Goal: Task Accomplishment & Management: Manage account settings

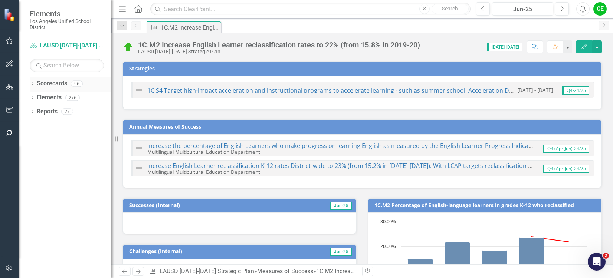
click at [32, 84] on icon "Dropdown" at bounding box center [32, 84] width 5 height 4
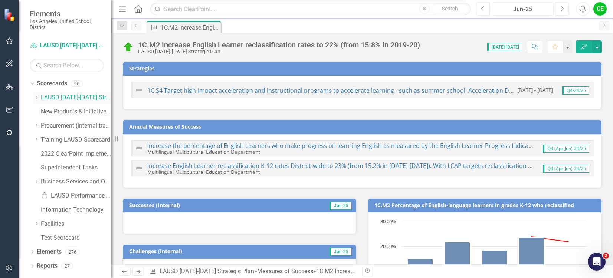
click at [37, 100] on div "Dropdown" at bounding box center [36, 98] width 6 height 6
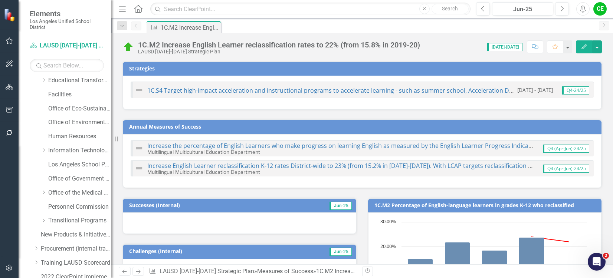
scroll to position [111, 0]
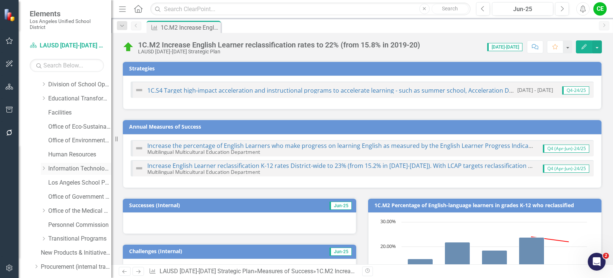
click at [73, 169] on link "Information Technology Services" at bounding box center [79, 169] width 63 height 9
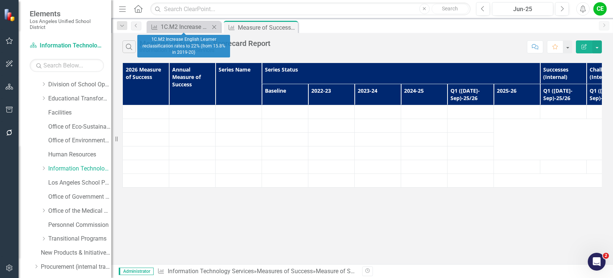
click at [214, 27] on icon at bounding box center [214, 27] width 4 height 4
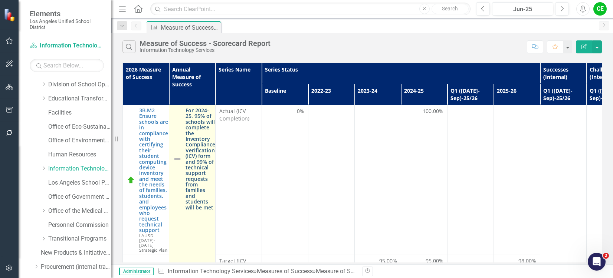
click at [195, 142] on link "For 2024-25, 95% of schools will complete the Inventory Compliance Verification…" at bounding box center [200, 159] width 30 height 103
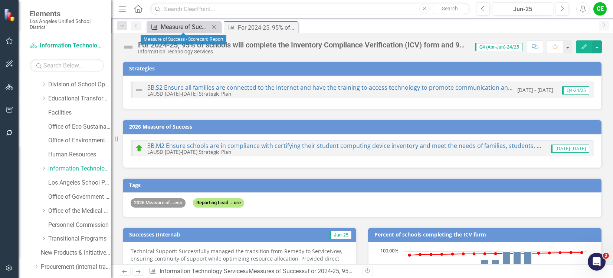
click at [192, 25] on div "Measure of Success - Scorecard Report" at bounding box center [185, 26] width 49 height 9
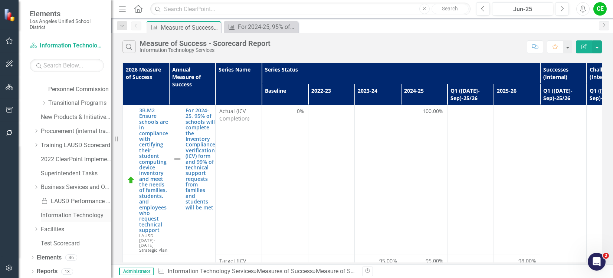
scroll to position [248, 0]
click at [43, 256] on link "Elements" at bounding box center [49, 256] width 25 height 9
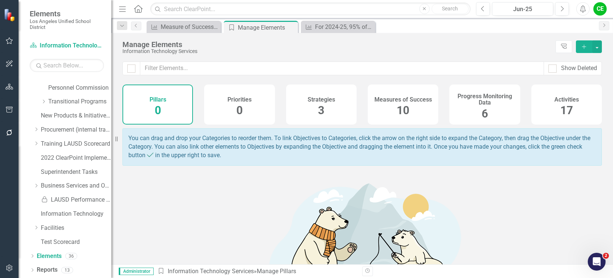
click at [400, 100] on h4 "Measures of Success" at bounding box center [402, 99] width 57 height 7
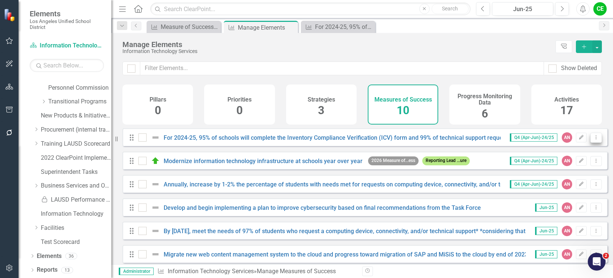
click at [593, 140] on icon "Dropdown Menu" at bounding box center [596, 137] width 6 height 5
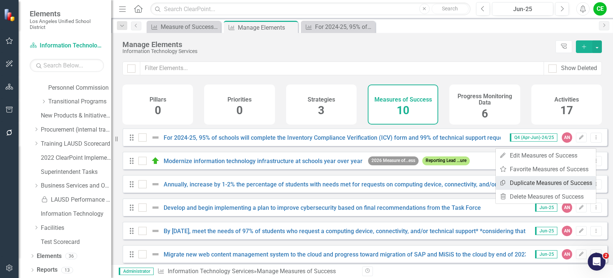
click at [560, 180] on link "Copy Duplicate Measures of Success" at bounding box center [545, 183] width 100 height 14
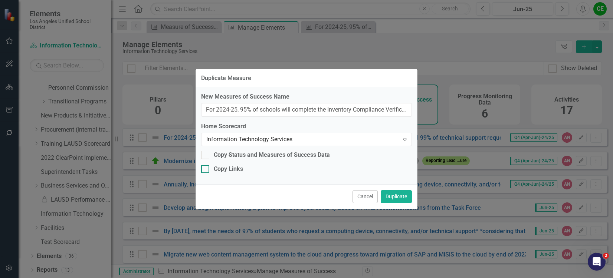
click at [205, 171] on div at bounding box center [205, 169] width 8 height 8
click at [205, 170] on input "Copy Links" at bounding box center [203, 167] width 5 height 5
checkbox input "true"
click at [399, 195] on button "Duplicate" at bounding box center [395, 196] width 31 height 13
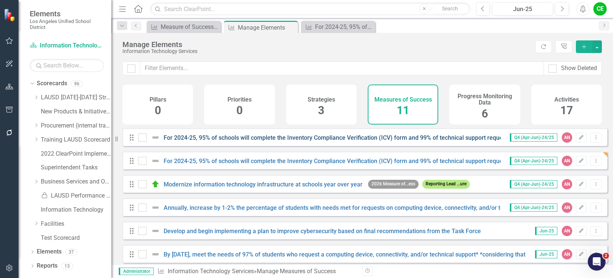
click at [391, 141] on link "For 2024-25, 95% of schools will complete the Inventory Compliance Verification…" at bounding box center [389, 137] width 451 height 7
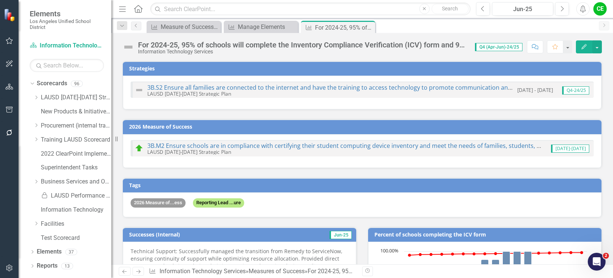
click at [436, 43] on div "For 2024-25, 95% of schools will complete the Inventory Compliance Verification…" at bounding box center [302, 45] width 329 height 8
click at [429, 43] on div "For 2024-25, 95% of schools will complete the Inventory Compliance Verification…" at bounding box center [302, 45] width 329 height 8
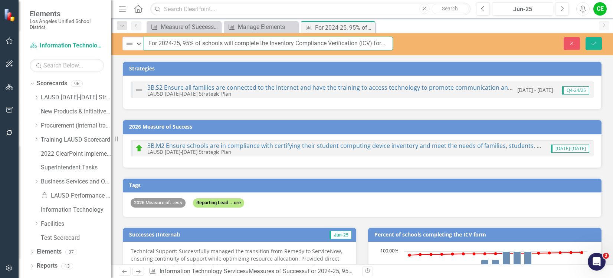
click at [361, 42] on input "For 2024-25, 95% of schools will complete the Inventory Compliance Verification…" at bounding box center [268, 44] width 249 height 14
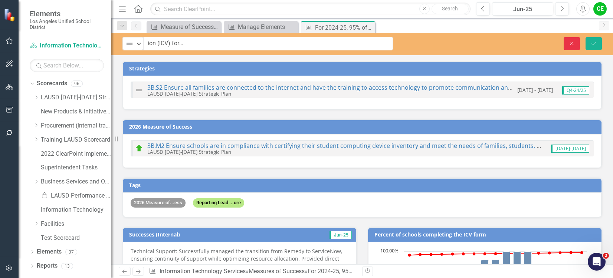
click at [571, 41] on icon "Close" at bounding box center [571, 43] width 7 height 5
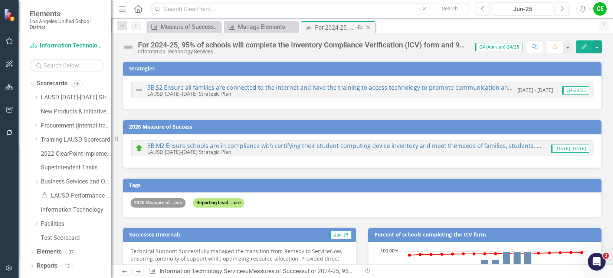
click at [366, 27] on icon "Close" at bounding box center [367, 27] width 7 height 6
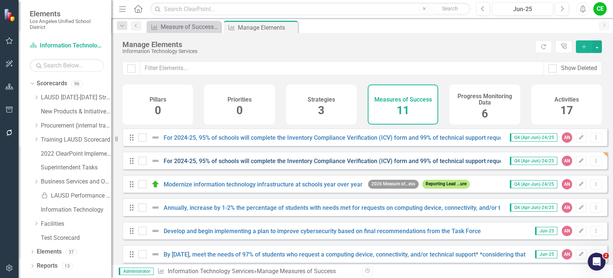
click at [426, 165] on link "For 2024-25, 95% of schools will complete the Inventory Compliance Verification…" at bounding box center [399, 161] width 470 height 7
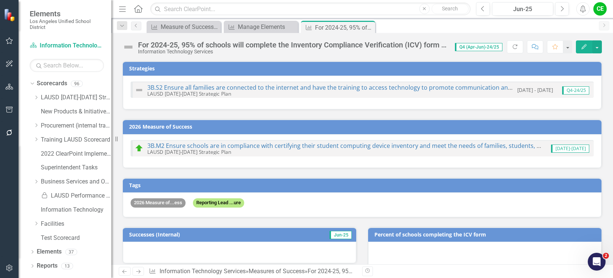
click at [366, 43] on div "For 2024-25, 95% of schools will complete the Inventory Compliance Verification…" at bounding box center [292, 45] width 309 height 8
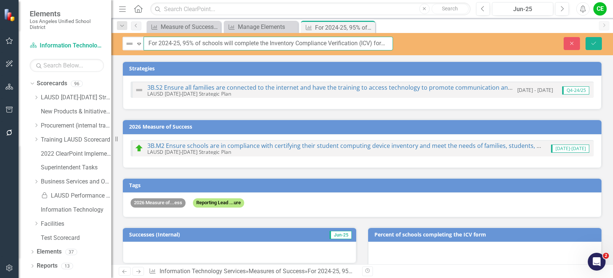
click at [366, 43] on input "For 2024-25, 95% of schools will complete the Inventory Compliance Verification…" at bounding box center [268, 44] width 249 height 14
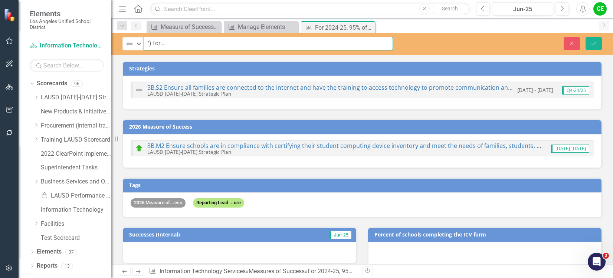
scroll to position [0, 224]
click at [197, 41] on input "For 2024-25, 95% of schools will complete the Inventory Compliance Verification…" at bounding box center [268, 44] width 249 height 14
type input "Reduce Weighted Mean Time to Resolution (MTTR) by 5% for incidents and work ord…"
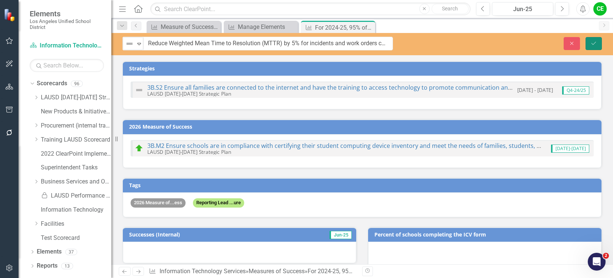
click at [593, 43] on icon "Save" at bounding box center [593, 43] width 7 height 5
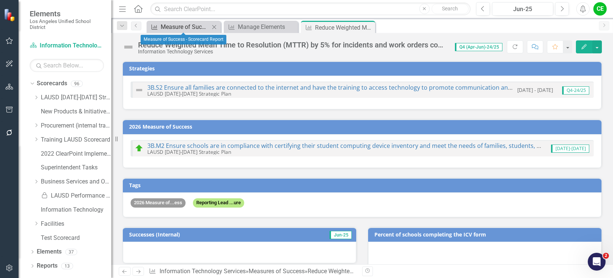
click at [190, 29] on div "Measure of Success - Scorecard Report" at bounding box center [185, 26] width 49 height 9
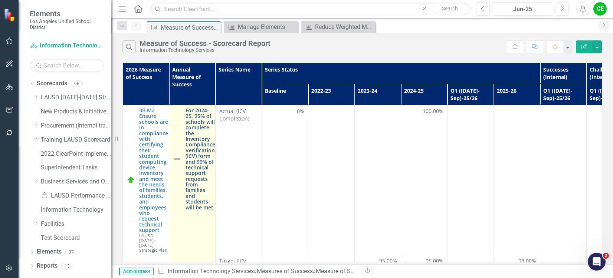
click at [202, 132] on link "For 2024-25, 95% of schools will complete the Inventory Compliance Verification…" at bounding box center [200, 159] width 30 height 103
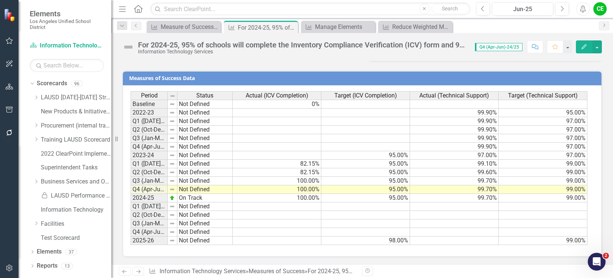
scroll to position [529, 0]
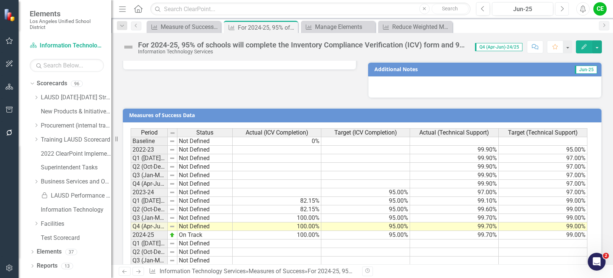
click at [560, 7] on icon "Next" at bounding box center [562, 9] width 4 height 7
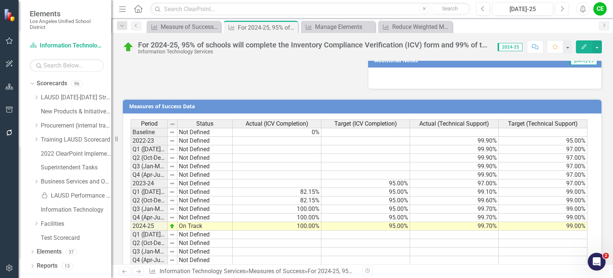
scroll to position [566, 0]
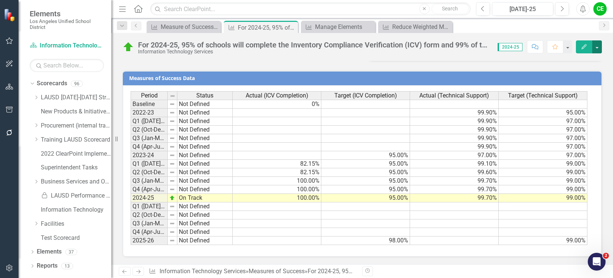
click at [599, 49] on button "button" at bounding box center [597, 46] width 10 height 13
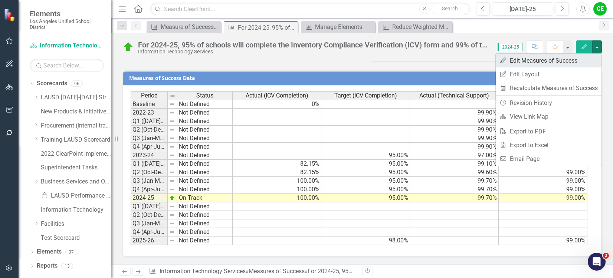
click at [544, 58] on link "Edit Edit Measures of Success" at bounding box center [548, 61] width 106 height 14
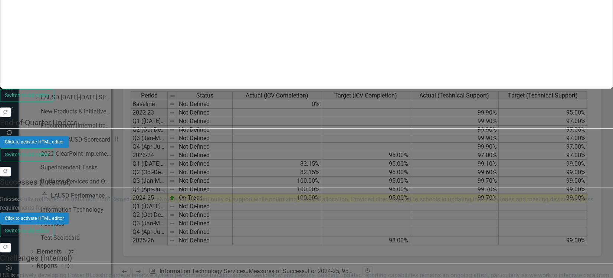
scroll to position [0, 0]
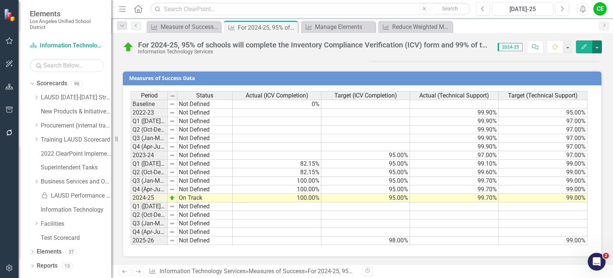
click at [599, 47] on button "button" at bounding box center [597, 46] width 10 height 13
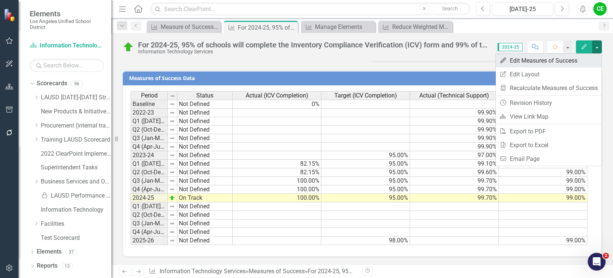
click at [535, 59] on link "Edit Edit Measures of Success" at bounding box center [548, 61] width 106 height 14
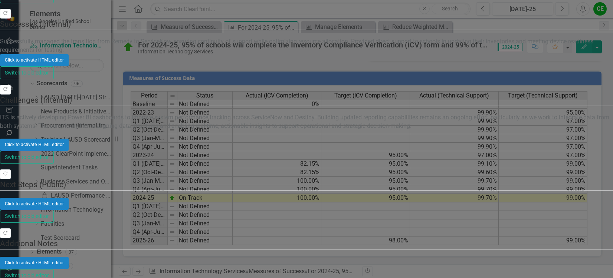
click at [565, 86] on link "Add Multiple Add Multiple" at bounding box center [575, 88] width 59 height 14
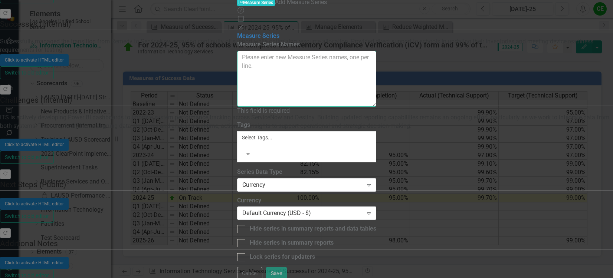
click at [300, 51] on textarea "Measure Series Names" at bounding box center [306, 79] width 139 height 56
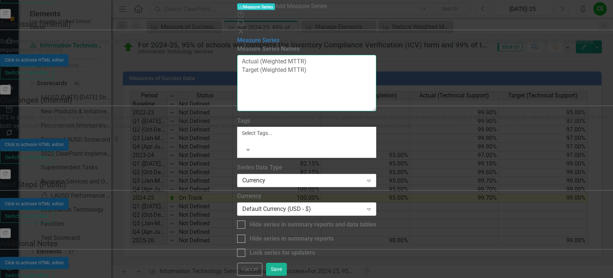
type textarea "Actual (Weighted MTTR) Target (Weighted MTTR)"
click at [277, 177] on div "Currency" at bounding box center [302, 181] width 121 height 9
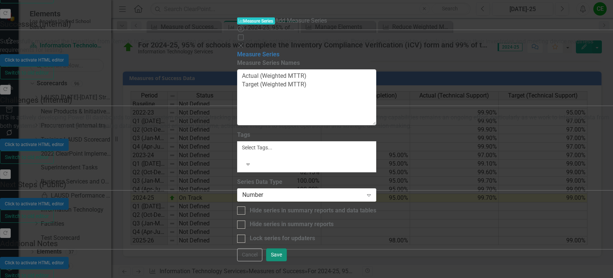
click at [287, 261] on button "Save" at bounding box center [276, 254] width 21 height 13
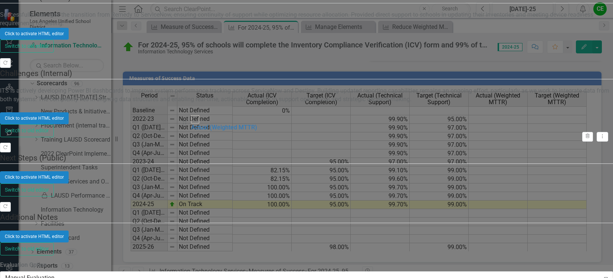
drag, startPoint x: 188, startPoint y: 179, endPoint x: 191, endPoint y: 128, distance: 51.2
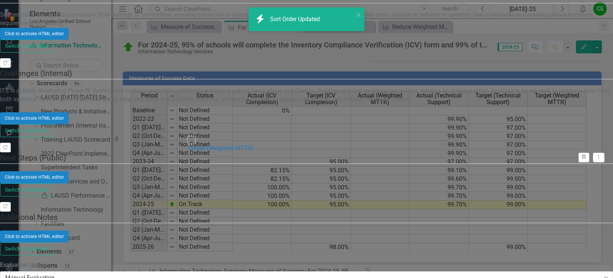
drag, startPoint x: 189, startPoint y: 202, endPoint x: 188, endPoint y: 144, distance: 58.6
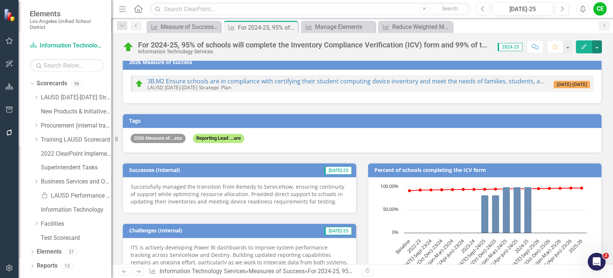
scroll to position [74, 0]
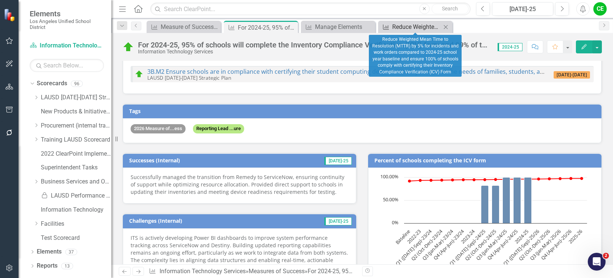
click at [405, 26] on div "Reduce Weighted Mean Time to Resolution (MTTR) by 5% for incidents and work ord…" at bounding box center [416, 26] width 49 height 9
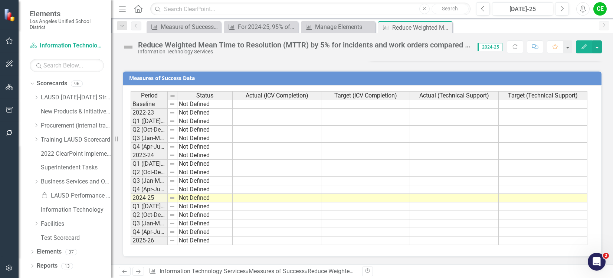
scroll to position [529, 0]
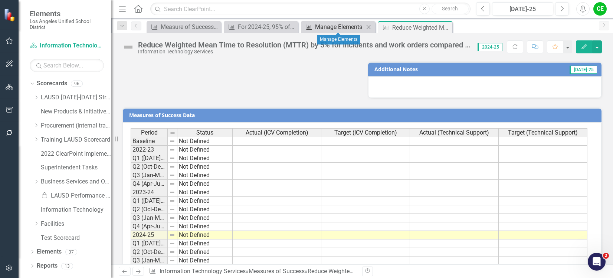
click at [343, 29] on div "Manage Elements" at bounding box center [339, 26] width 49 height 9
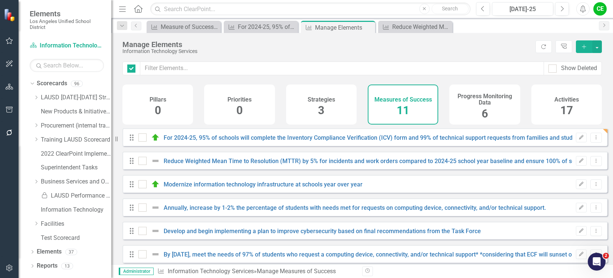
checkbox input "false"
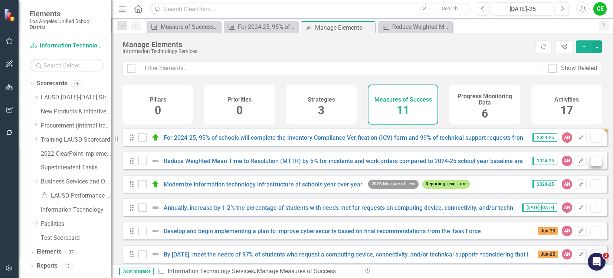
click at [593, 163] on icon "Dropdown Menu" at bounding box center [596, 160] width 6 height 5
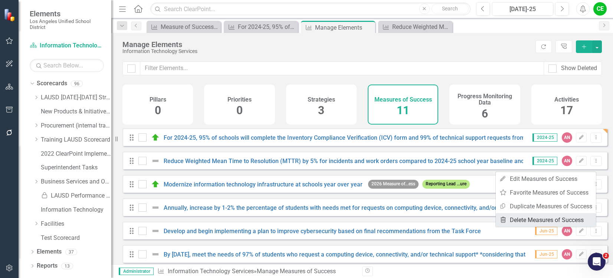
click at [547, 217] on link "Trash Delete Measures of Success" at bounding box center [545, 220] width 100 height 14
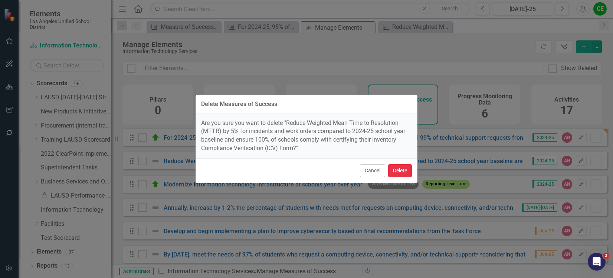
click at [403, 171] on button "Delete" at bounding box center [400, 170] width 24 height 13
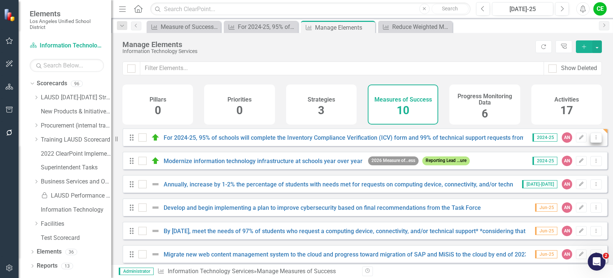
click at [593, 140] on icon "Dropdown Menu" at bounding box center [596, 137] width 6 height 5
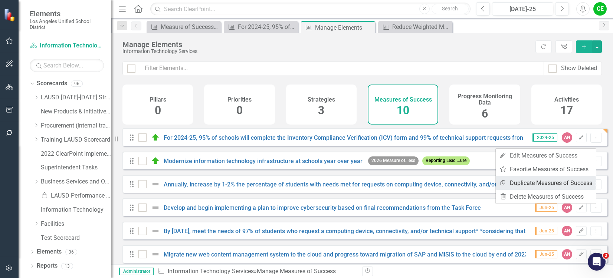
click at [550, 181] on link "Copy Duplicate Measures of Success" at bounding box center [545, 183] width 100 height 14
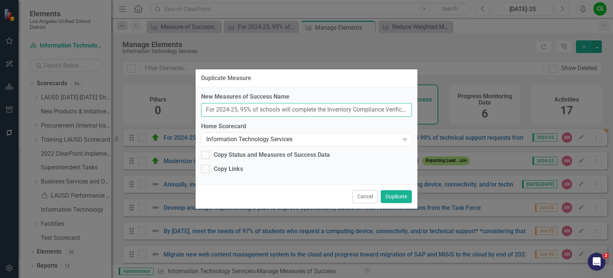
click at [326, 114] on input "For 2024-25, 95% of schools will complete the Inventory Compliance Verification…" at bounding box center [306, 110] width 211 height 14
drag, startPoint x: 223, startPoint y: 112, endPoint x: 212, endPoint y: 112, distance: 10.4
click at [220, 112] on input "For 2024-25, 95% of schools will complete the Inventory Compliance Verification…" at bounding box center [306, 110] width 211 height 14
click at [206, 110] on input "For 2024-25, 95% of schools will complete the Inventory Compliance Verification…" at bounding box center [306, 110] width 211 height 14
click at [226, 111] on input "NEW INternal MoS_For 2024-25, 95% of schools will complete the Inventory Compli…" at bounding box center [306, 110] width 211 height 14
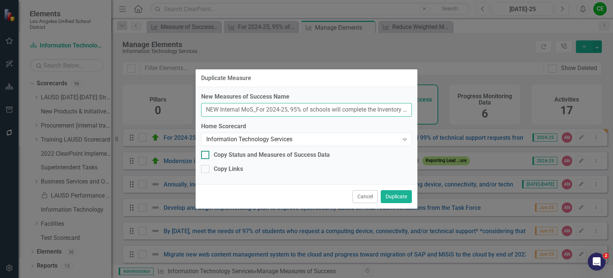
type input "NEW Internal MoS_For 2024-25, 95% of schools will complete the Inventory Compli…"
click at [205, 154] on input "Copy Status and Measures of Success Data" at bounding box center [203, 153] width 5 height 5
checkbox input "true"
click at [203, 168] on input "Copy Links" at bounding box center [203, 167] width 5 height 5
checkbox input "true"
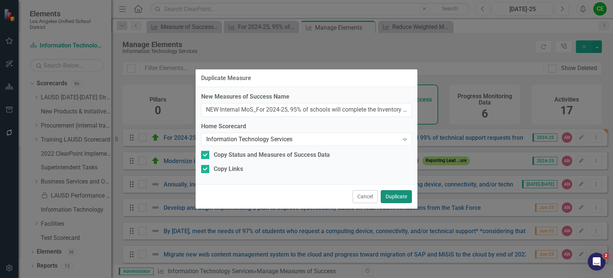
click at [398, 194] on button "Duplicate" at bounding box center [395, 196] width 31 height 13
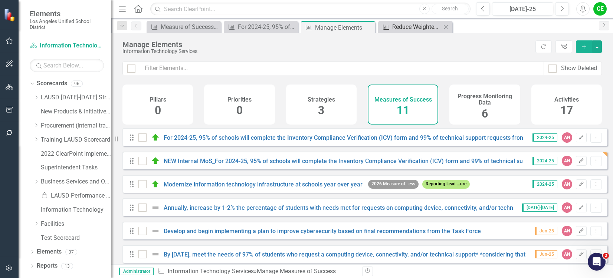
click at [415, 25] on div "Reduce Weighted Mean Time to Resolution (MTTR) by 5% for incidents and work ord…" at bounding box center [416, 26] width 49 height 9
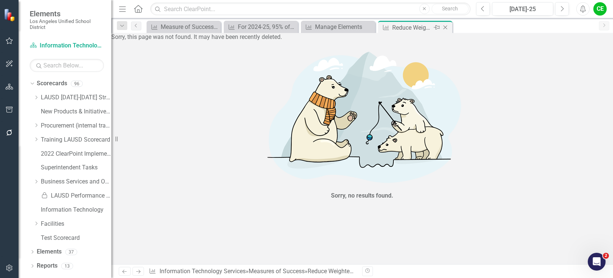
click at [444, 26] on icon "Close" at bounding box center [444, 27] width 7 height 6
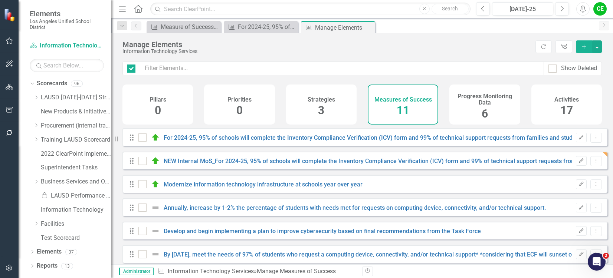
checkbox input "false"
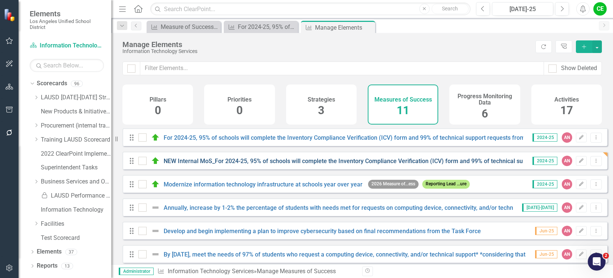
click at [441, 165] on link "NEW Internal MoS_For 2024-25, 95% of schools will complete the Inventory Compli…" at bounding box center [424, 161] width 521 height 7
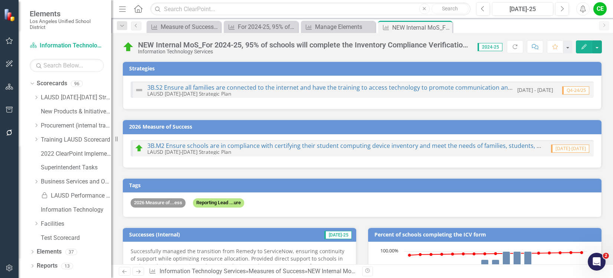
click at [216, 50] on div "Information Technology Services" at bounding box center [304, 52] width 332 height 6
click at [143, 46] on div "NEW Internal MoS_For 2024-25, 95% of schools will complete the Inventory Compli…" at bounding box center [304, 45] width 332 height 8
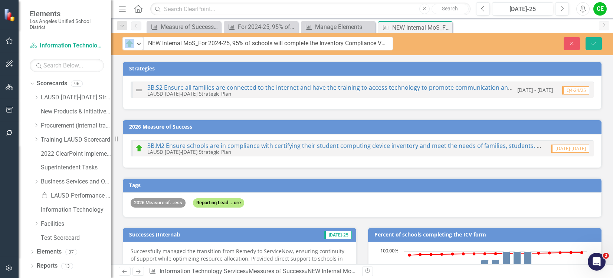
drag, startPoint x: 139, startPoint y: 44, endPoint x: 397, endPoint y: 41, distance: 258.1
click at [381, 43] on input "NEW Internal MoS_For 2024-25, 95% of schools will complete the Inventory Compli…" at bounding box center [268, 44] width 249 height 14
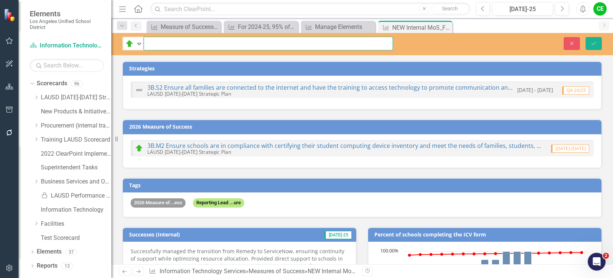
scroll to position [0, 274]
drag, startPoint x: 390, startPoint y: 42, endPoint x: 156, endPoint y: 43, distance: 234.0
click at [156, 43] on input "NEW Internal MoS_For 2024-25, 95% of schools will complete the Inventory Compli…" at bounding box center [268, 44] width 249 height 14
click at [237, 45] on input "NEW Internal MoS_For 2024-25, 95% of schools will complete the Inventory Compli…" at bounding box center [268, 44] width 249 height 14
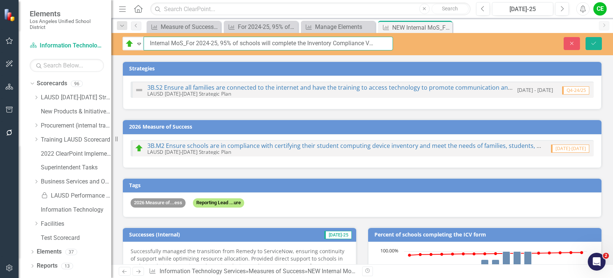
scroll to position [0, 0]
drag, startPoint x: 238, startPoint y: 47, endPoint x: 221, endPoint y: 44, distance: 17.2
click at [238, 47] on input "NEW Internal MoS_For 2024-25, 95% of schools will complete the Inventory Compli…" at bounding box center [268, 44] width 249 height 14
drag, startPoint x: 199, startPoint y: 44, endPoint x: 524, endPoint y: 43, distance: 324.1
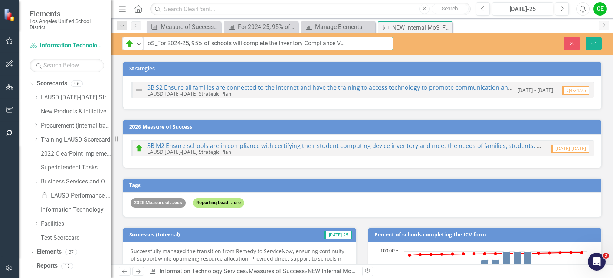
click at [522, 43] on div "On Track Expand NEW Internal MoS_For 2024-25, 95% of schools will complete the …" at bounding box center [361, 44] width 501 height 14
click at [162, 44] on input "NEW Internal MoS_By the" at bounding box center [268, 44] width 249 height 14
drag, startPoint x: 149, startPoint y: 44, endPoint x: 162, endPoint y: 42, distance: 13.2
click at [162, 42] on input "NEW Internal MoS_By the" at bounding box center [268, 44] width 249 height 14
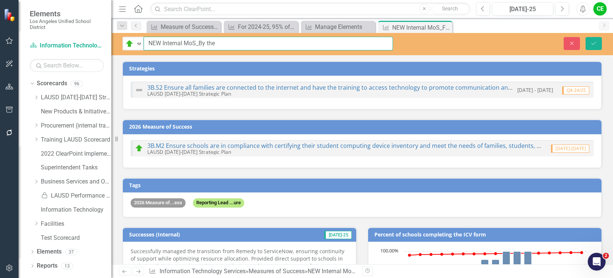
click at [219, 41] on input "NEW Internal MoS_By the" at bounding box center [268, 44] width 249 height 14
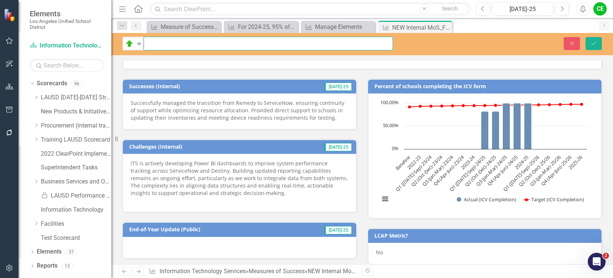
scroll to position [111, 0]
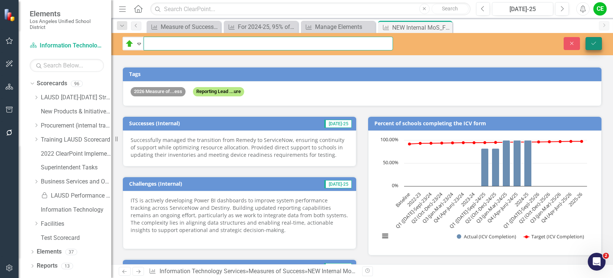
type input "NEW Internal MoS_By the end of the 2025-26 school year, the ITS technical suppo…"
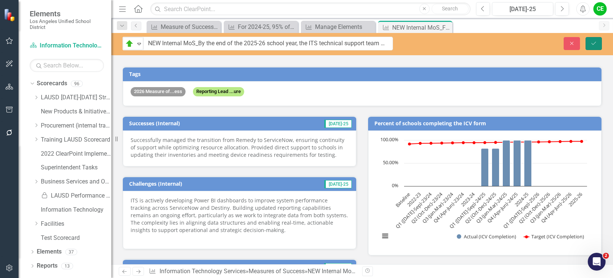
click at [590, 41] on icon "Save" at bounding box center [593, 43] width 7 height 5
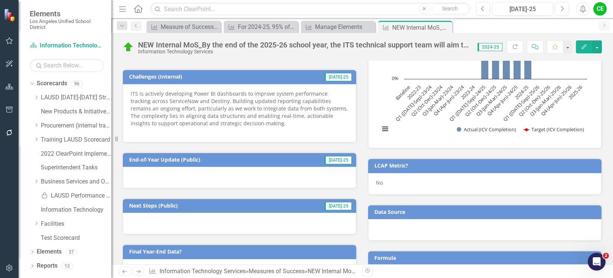
scroll to position [222, 0]
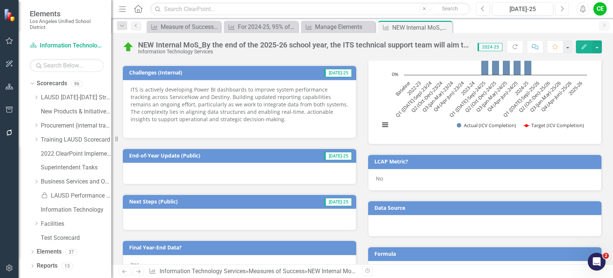
click at [558, 7] on button "Next" at bounding box center [562, 8] width 14 height 13
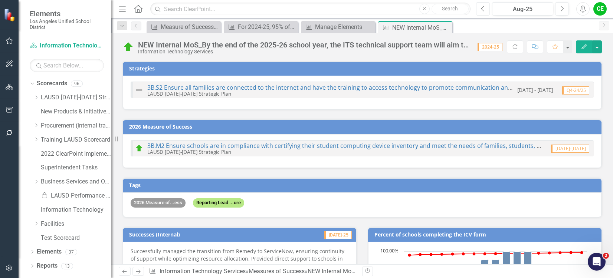
click at [479, 8] on button "Previous" at bounding box center [483, 8] width 14 height 13
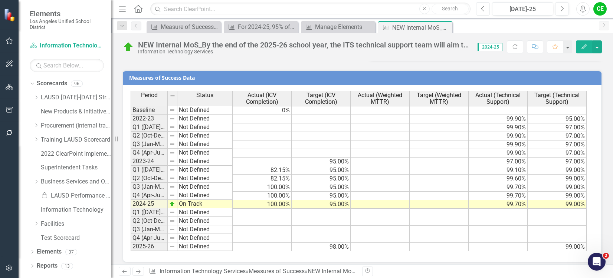
scroll to position [572, 0]
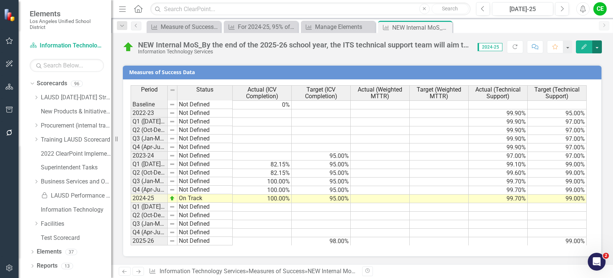
click at [599, 48] on button "button" at bounding box center [597, 46] width 10 height 13
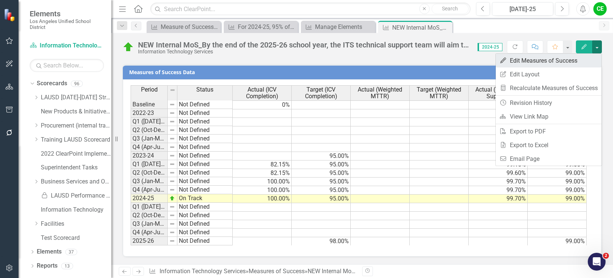
click at [570, 60] on link "Edit Edit Measures of Success" at bounding box center [548, 61] width 106 height 14
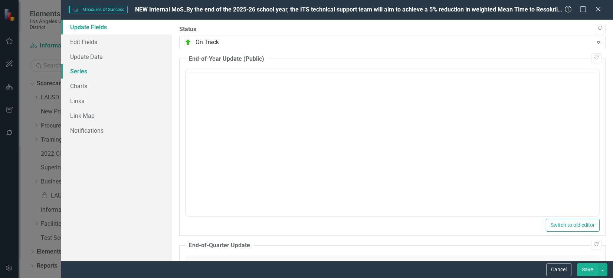
scroll to position [0, 0]
click at [80, 73] on link "Series" at bounding box center [116, 71] width 110 height 15
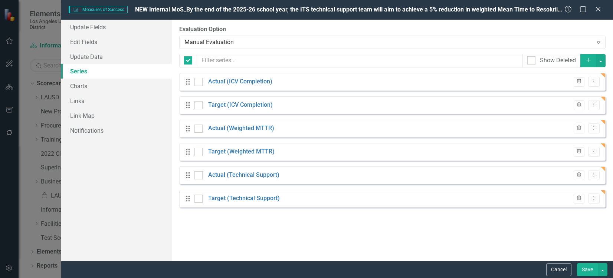
checkbox input "false"
click at [580, 80] on icon "Trash" at bounding box center [579, 81] width 6 height 4
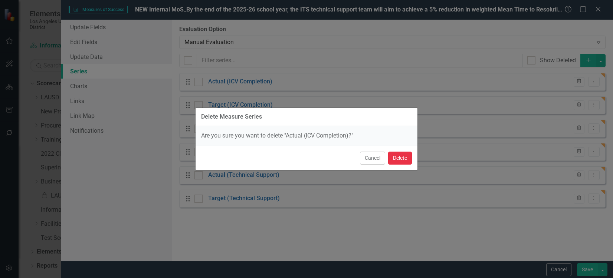
click at [400, 159] on button "Delete" at bounding box center [400, 158] width 24 height 13
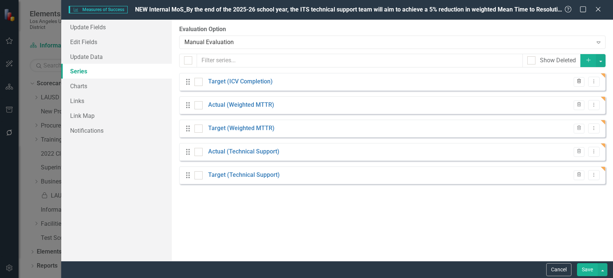
click at [578, 80] on icon "Trash" at bounding box center [579, 81] width 6 height 4
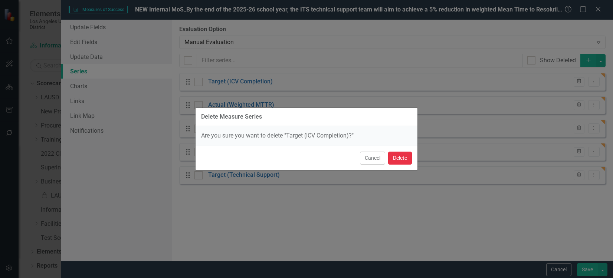
click at [398, 156] on button "Delete" at bounding box center [400, 158] width 24 height 13
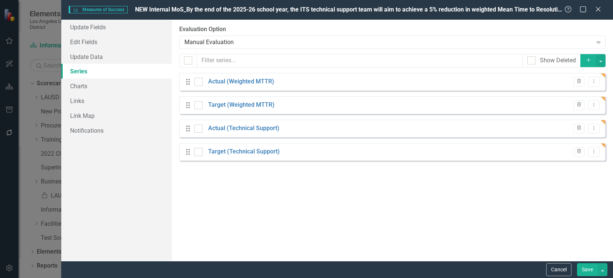
click at [586, 271] on button "Save" at bounding box center [587, 269] width 21 height 13
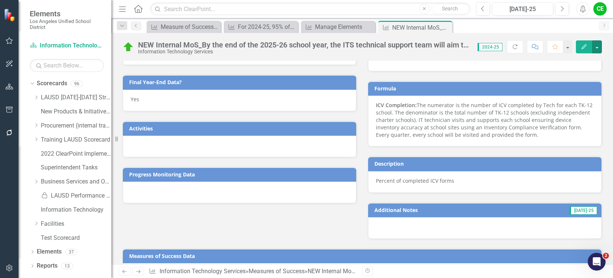
scroll to position [386, 0]
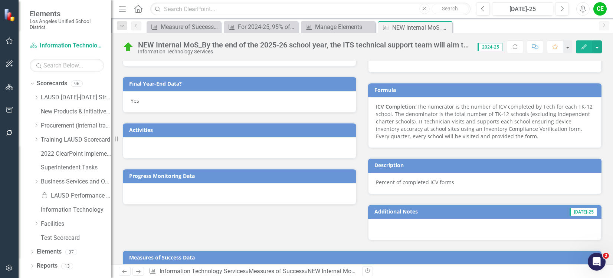
click at [152, 100] on div "Yes" at bounding box center [239, 102] width 233 height 22
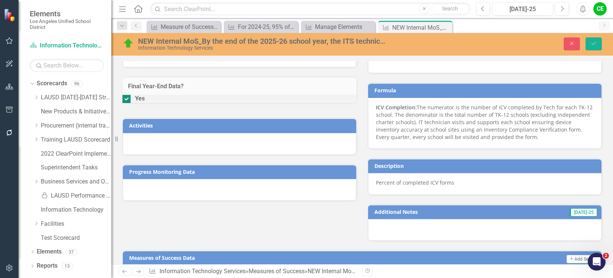
click at [131, 103] on div at bounding box center [126, 99] width 8 height 8
click at [127, 100] on input "Yes" at bounding box center [124, 97] width 5 height 5
checkbox input "false"
click at [593, 44] on icon "Save" at bounding box center [593, 43] width 7 height 5
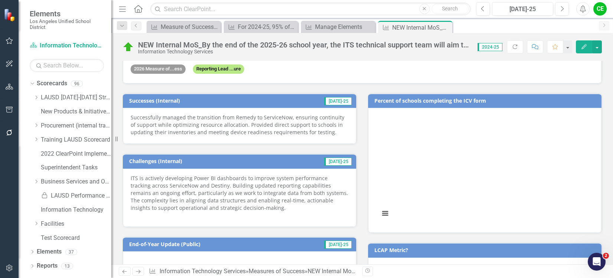
scroll to position [121, 0]
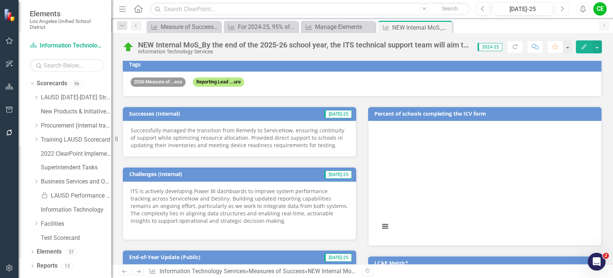
click at [561, 8] on icon "Next" at bounding box center [562, 9] width 4 height 7
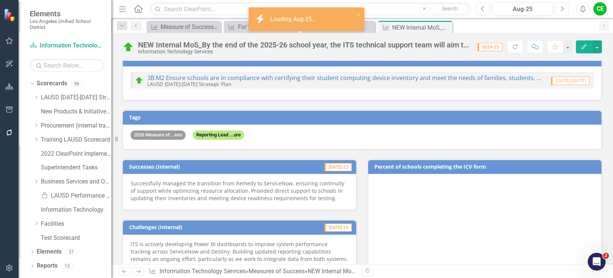
scroll to position [148, 0]
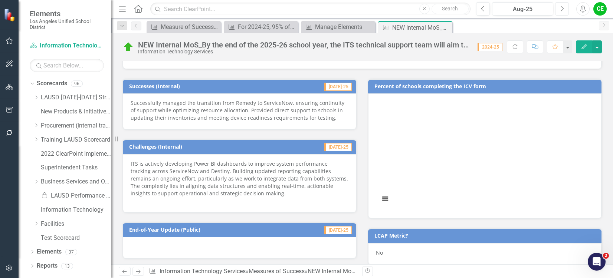
click at [563, 11] on icon "Next" at bounding box center [562, 9] width 4 height 7
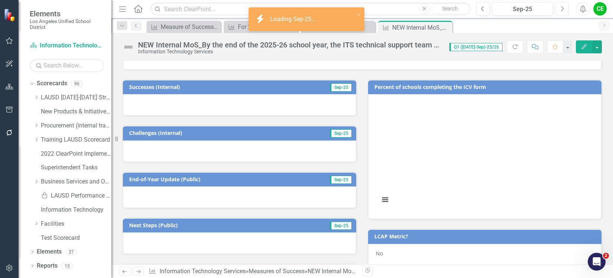
scroll to position [148, 0]
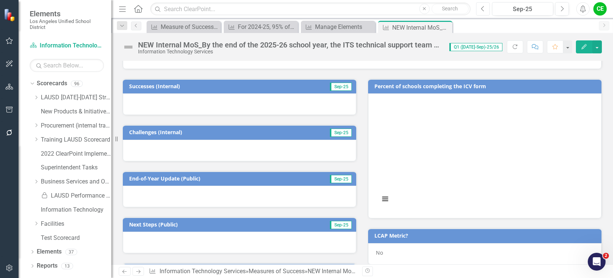
click at [481, 8] on icon "Previous" at bounding box center [483, 9] width 4 height 7
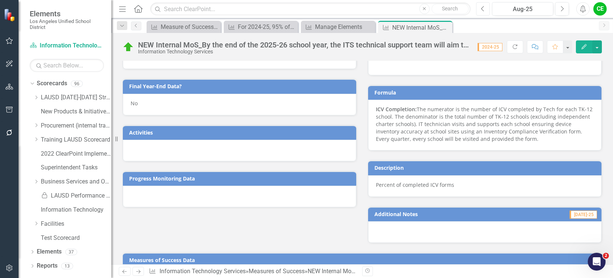
scroll to position [371, 0]
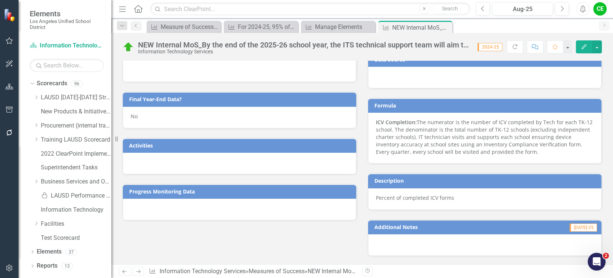
click at [408, 245] on div at bounding box center [484, 245] width 233 height 22
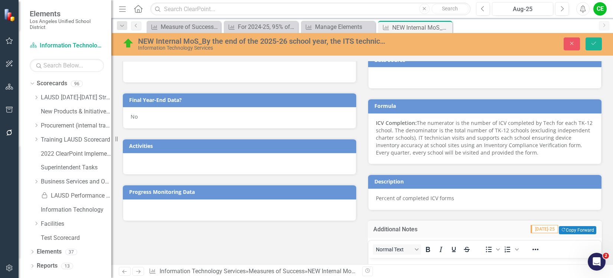
scroll to position [445, 0]
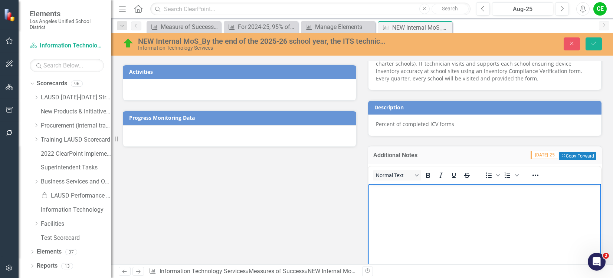
click at [392, 196] on body "Rich Text Area. Press ALT-0 for help." at bounding box center [484, 239] width 233 height 111
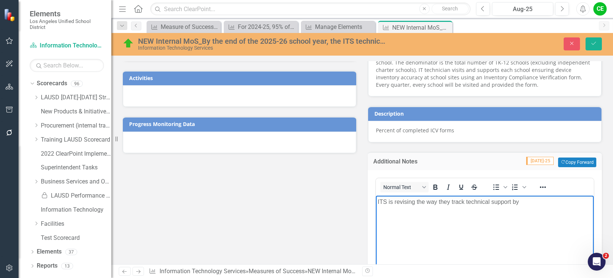
scroll to position [445, 0]
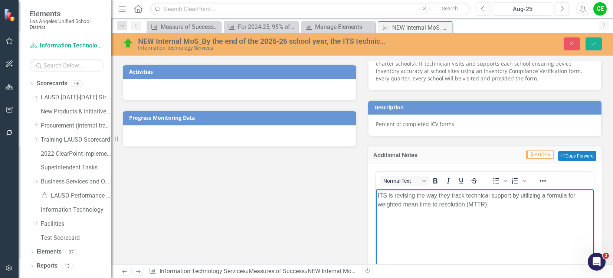
click at [377, 196] on p "ITS is revising the way they track technical support by utilizing a formula for…" at bounding box center [484, 200] width 214 height 18
click at [508, 224] on body "Beginning 2025-26, ITS is revising the way they track technical support by util…" at bounding box center [485, 244] width 218 height 111
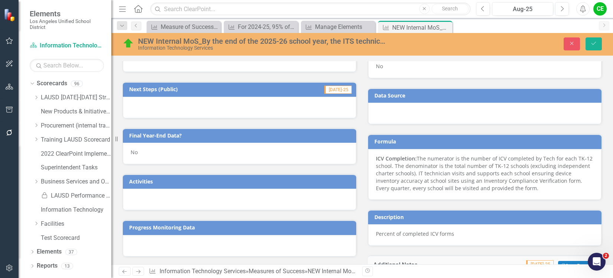
scroll to position [334, 0]
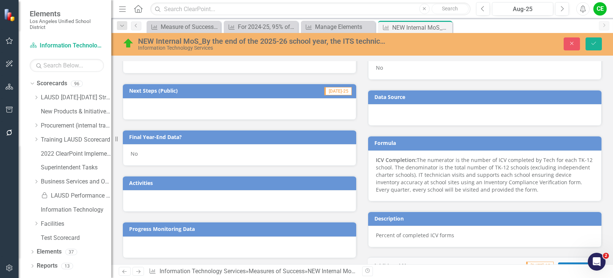
click at [436, 117] on div at bounding box center [484, 115] width 233 height 22
click at [393, 117] on div at bounding box center [484, 115] width 233 height 22
click at [393, 116] on div at bounding box center [484, 115] width 233 height 22
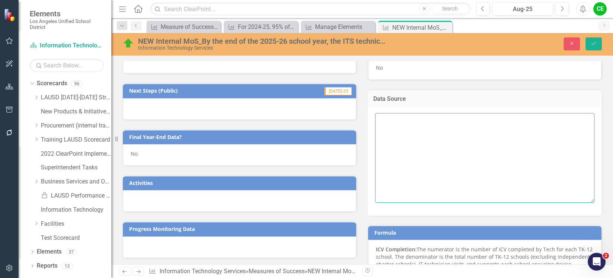
click at [398, 128] on textarea at bounding box center [484, 158] width 219 height 90
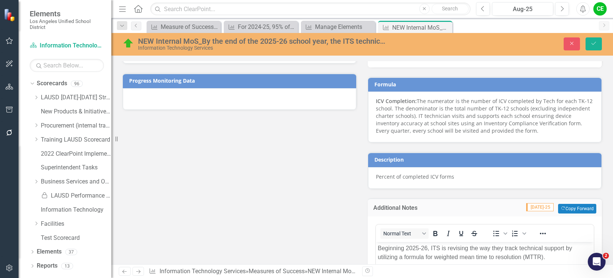
type textarea "ServiceNow and Remedy"
click at [424, 131] on p "ICV Completion: The numerator is the number of ICV completed by Tech for each T…" at bounding box center [485, 116] width 218 height 37
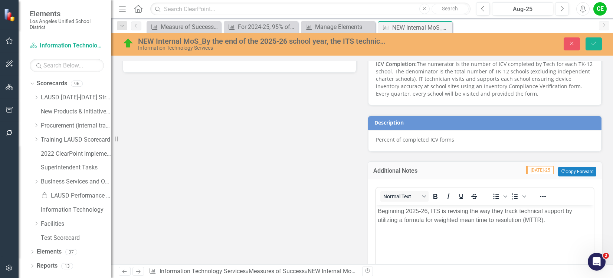
drag, startPoint x: 465, startPoint y: 144, endPoint x: 382, endPoint y: 146, distance: 83.1
click at [464, 145] on div "Percent of completed ICV forms" at bounding box center [484, 141] width 233 height 22
click at [391, 143] on p "Percent of completed ICV forms" at bounding box center [485, 139] width 218 height 7
click at [392, 142] on p "Percent of completed ICV forms" at bounding box center [485, 139] width 218 height 7
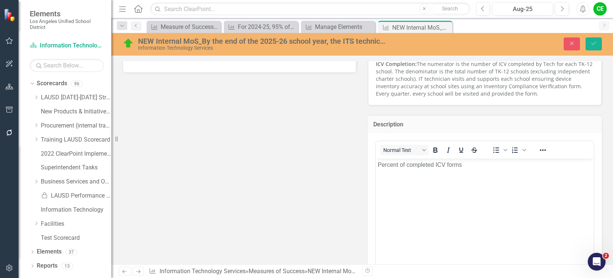
scroll to position [0, 0]
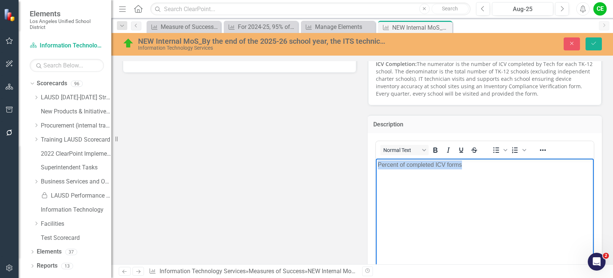
drag, startPoint x: 379, startPoint y: 165, endPoint x: 482, endPoint y: 163, distance: 103.8
click at [482, 163] on p "Percent of completed ICV forms" at bounding box center [484, 164] width 214 height 9
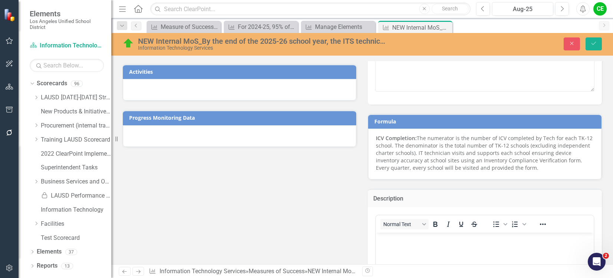
click at [425, 142] on p "ICV Completion: The numerator is the number of ICV completed by Tech for each T…" at bounding box center [485, 153] width 218 height 37
click at [379, 137] on strong "ICV Completion:" at bounding box center [396, 138] width 41 height 7
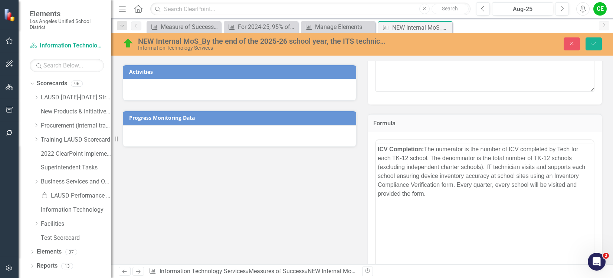
scroll to position [0, 0]
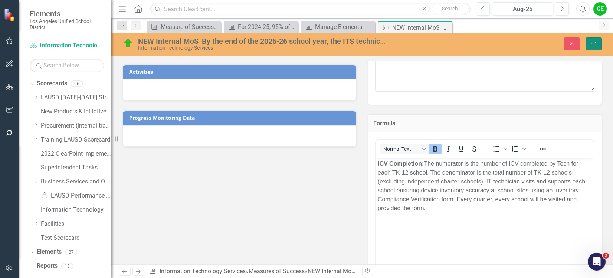
click at [598, 41] on button "Save" at bounding box center [593, 43] width 16 height 13
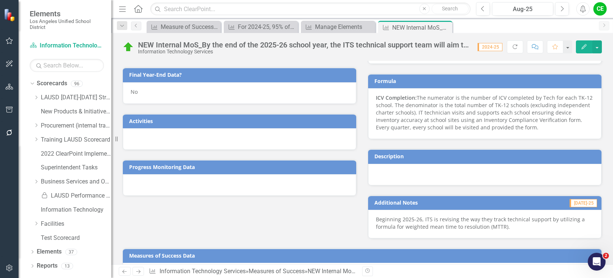
scroll to position [408, 0]
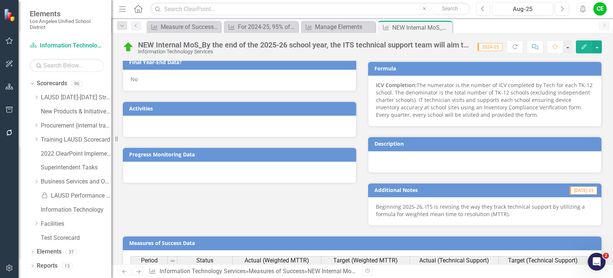
click at [442, 94] on p "ICV Completion: The numerator is the number of ICV completed by Tech for each T…" at bounding box center [485, 100] width 218 height 37
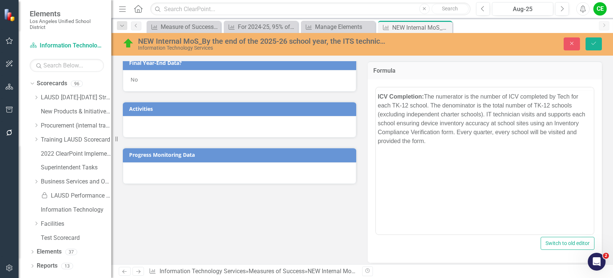
scroll to position [0, 0]
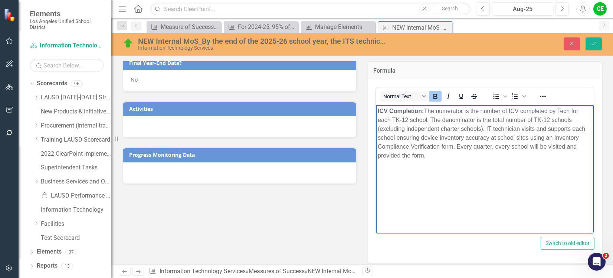
drag, startPoint x: 377, startPoint y: 110, endPoint x: 426, endPoint y: 160, distance: 69.8
click at [426, 160] on body "ICV Completion: The numerator is the number of ICV completed by Tech for each T…" at bounding box center [485, 160] width 218 height 111
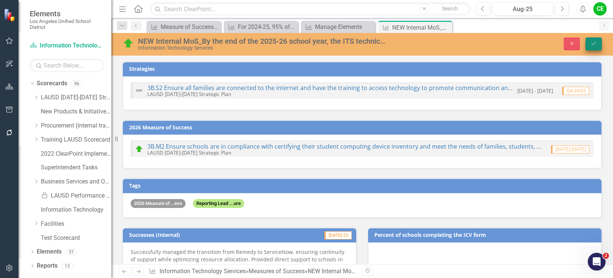
scroll to position [408, 0]
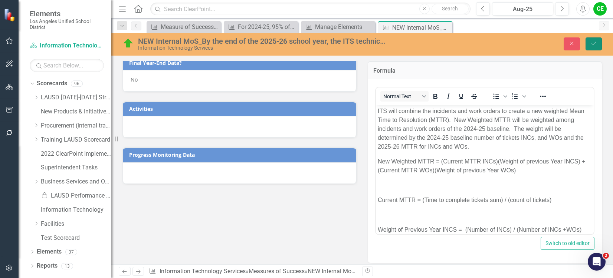
click at [595, 43] on icon "Save" at bounding box center [593, 43] width 7 height 5
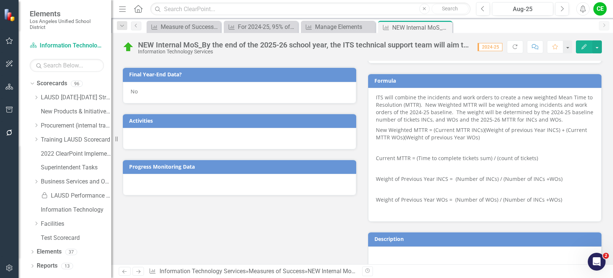
scroll to position [482, 0]
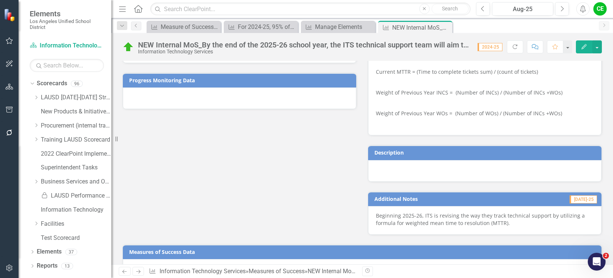
click at [403, 172] on div at bounding box center [484, 171] width 233 height 22
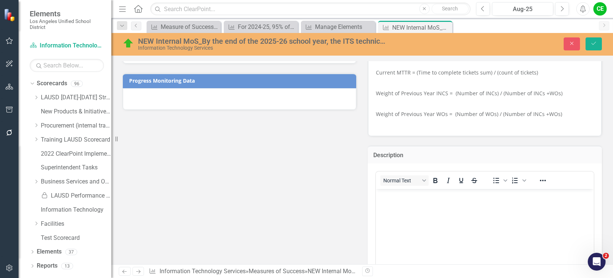
scroll to position [0, 0]
click at [401, 206] on body "Rich Text Area. Press ALT-0 for help." at bounding box center [485, 244] width 218 height 111
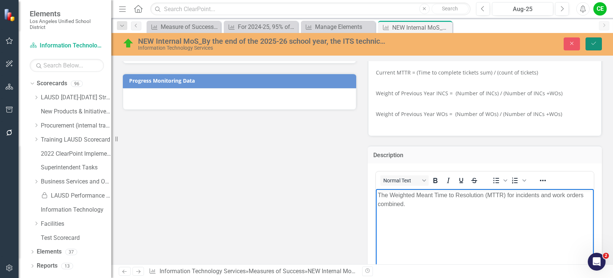
click at [596, 46] on icon "Save" at bounding box center [593, 43] width 7 height 5
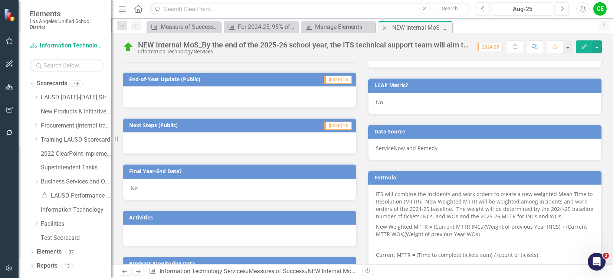
scroll to position [297, 0]
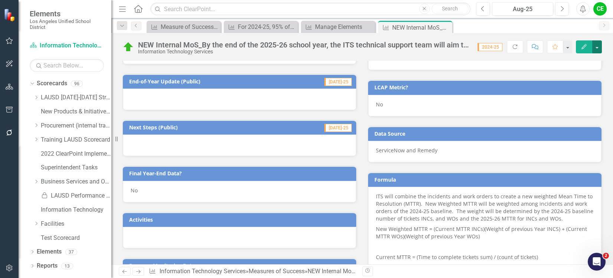
click at [597, 47] on button "button" at bounding box center [597, 46] width 10 height 13
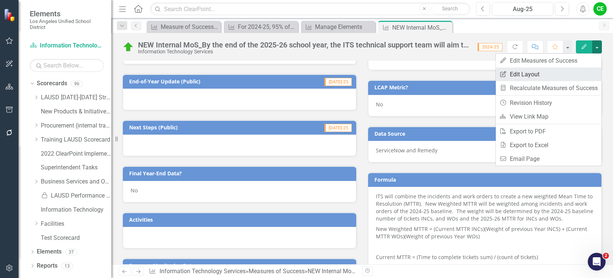
click at [534, 73] on link "Edit Report Edit Layout" at bounding box center [548, 74] width 106 height 14
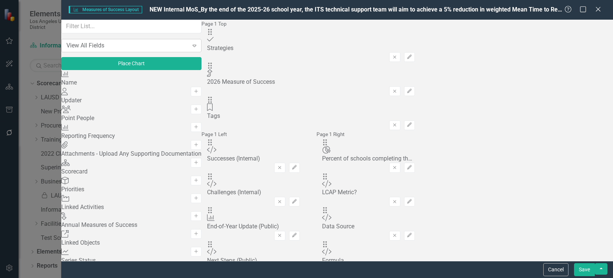
click at [191, 49] on icon "Expand" at bounding box center [194, 46] width 7 height 6
click at [183, 25] on div "View All Fields Expand Place Chart Measures of Success Name Add Owner Updater A…" at bounding box center [131, 140] width 140 height 241
click at [148, 70] on button "Place Chart" at bounding box center [131, 63] width 140 height 13
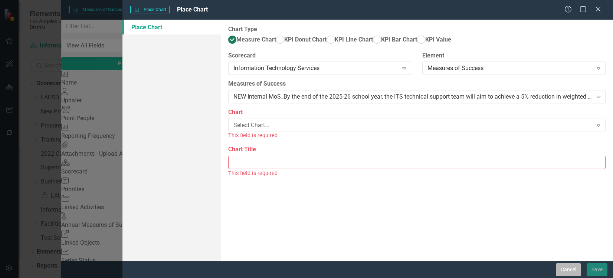
click at [575, 269] on button "Cancel" at bounding box center [567, 269] width 25 height 13
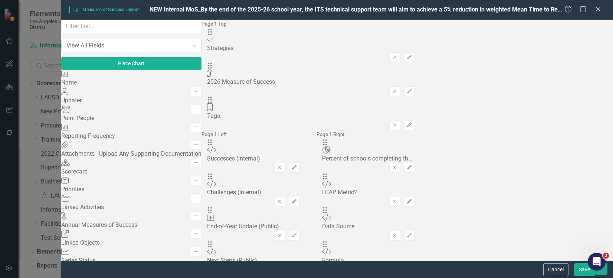
click at [191, 49] on icon "Expand" at bounding box center [194, 46] width 7 height 6
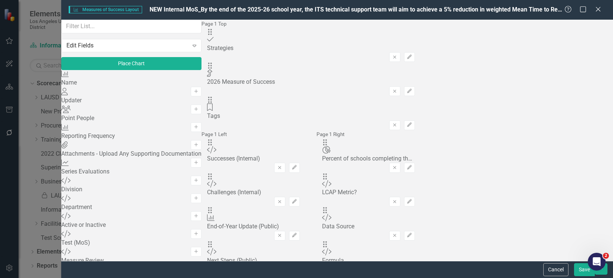
scroll to position [203, 0]
click at [366, 116] on div "Page 1 Top Drag Strategy Strategies Remove Edit Drag 2026 Measure of Success 20…" at bounding box center [310, 220] width 219 height 400
click at [554, 267] on button "Cancel" at bounding box center [555, 269] width 25 height 13
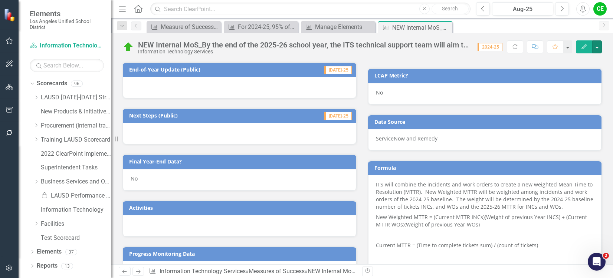
scroll to position [297, 0]
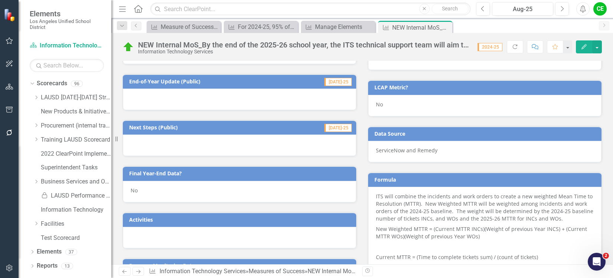
click at [287, 240] on div at bounding box center [239, 238] width 233 height 22
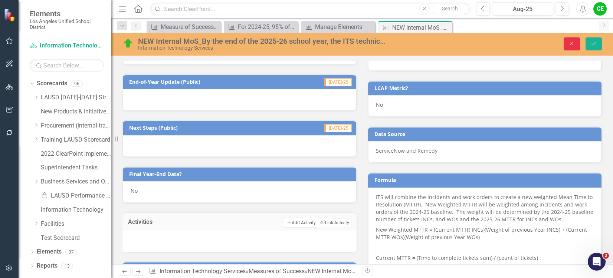
click at [566, 39] on button "Close" at bounding box center [571, 43] width 16 height 13
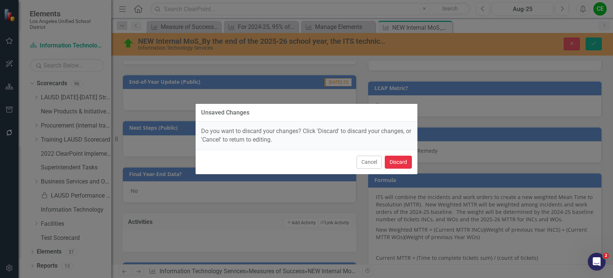
click at [394, 159] on button "Discard" at bounding box center [398, 162] width 27 height 13
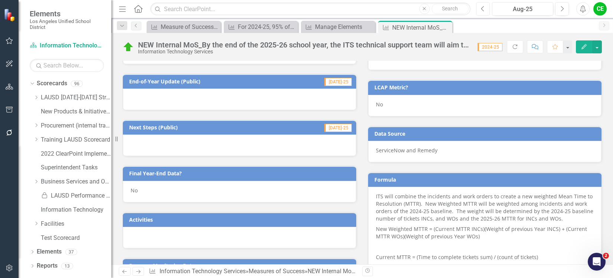
click at [485, 10] on button "Previous" at bounding box center [483, 8] width 14 height 13
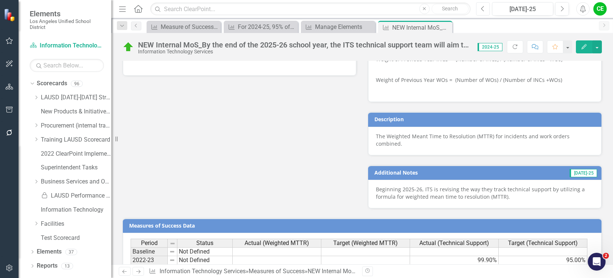
scroll to position [519, 0]
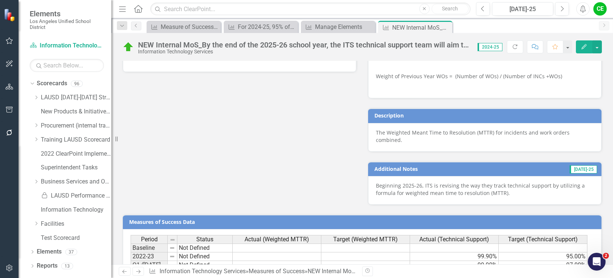
click at [510, 189] on p "Beginning 2025-26, ITS is revising the way they track technical support by util…" at bounding box center [485, 189] width 218 height 15
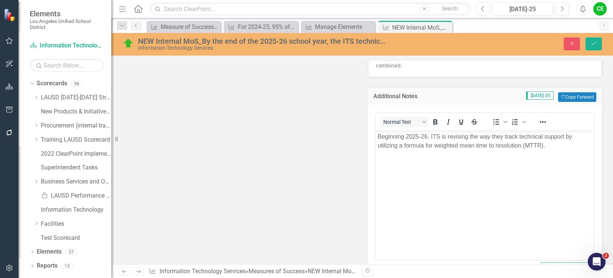
scroll to position [593, 0]
click at [550, 149] on p "Beginning 2025-26, ITS is revising the way they track technical support by util…" at bounding box center [484, 142] width 214 height 18
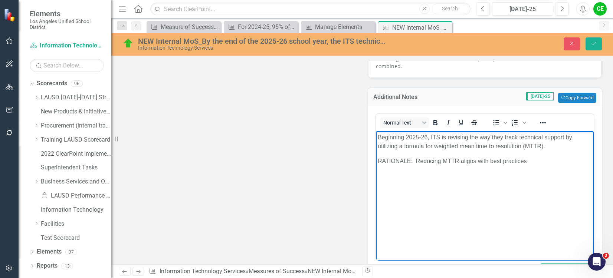
click at [549, 164] on p "RATIONALE: Reducing MTTR aligns with best practices" at bounding box center [484, 161] width 214 height 9
drag, startPoint x: 517, startPoint y: 182, endPoint x: 525, endPoint y: 179, distance: 8.6
click at [517, 182] on body "Beginning 2025-26, ITS is revising the way they track technical support by util…" at bounding box center [485, 186] width 218 height 111
click at [570, 169] on p "RATIONALE: Reducing MTTR aligns with best practices in IT service management an…" at bounding box center [484, 166] width 214 height 18
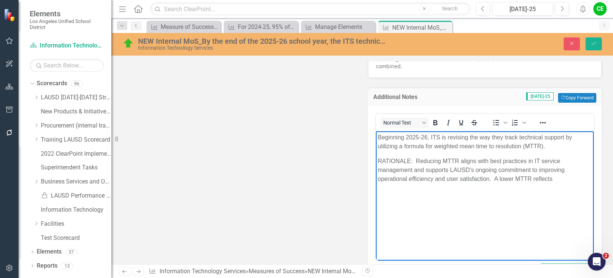
click at [424, 228] on body "Beginning 2025-26, ITS is revising the way they track technical support by util…" at bounding box center [485, 186] width 218 height 111
drag, startPoint x: 377, startPoint y: 159, endPoint x: 560, endPoint y: 179, distance: 184.2
click at [560, 179] on body "Beginning 2025-26, ITS is revising the way they track technical support by util…" at bounding box center [485, 186] width 218 height 111
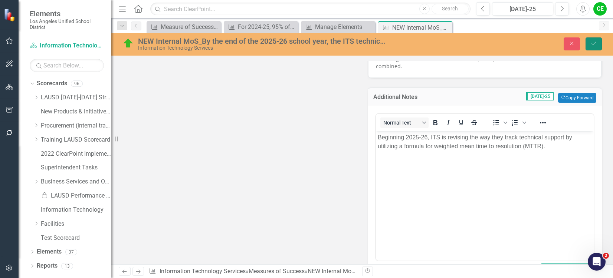
click at [597, 44] on button "Save" at bounding box center [593, 43] width 16 height 13
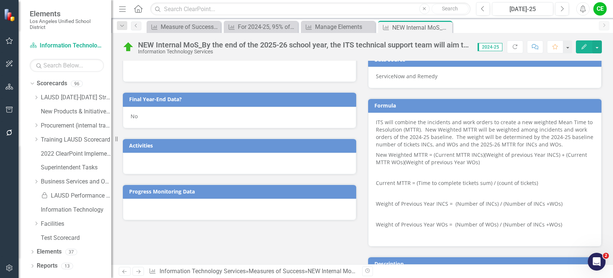
scroll to position [408, 0]
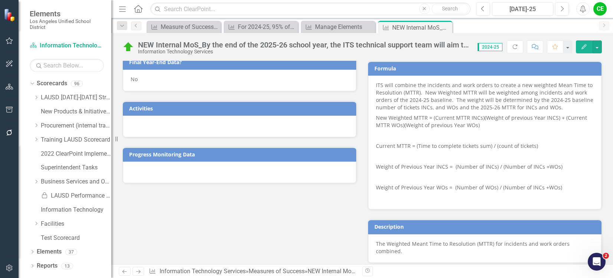
click at [573, 188] on p "Weight of Previous Year WOs = (Number of WOs) / (Number of INCs +WOs)" at bounding box center [485, 187] width 218 height 10
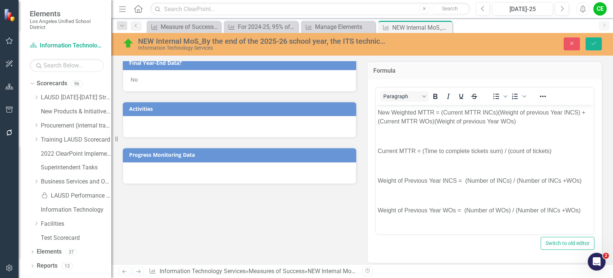
scroll to position [52, 0]
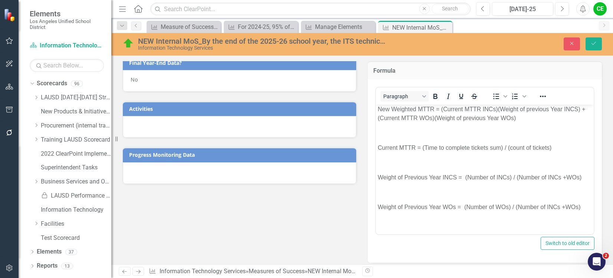
click at [584, 207] on body "ITS will combine the incidents and work orders to create a new weighted Mean Ti…" at bounding box center [485, 143] width 218 height 182
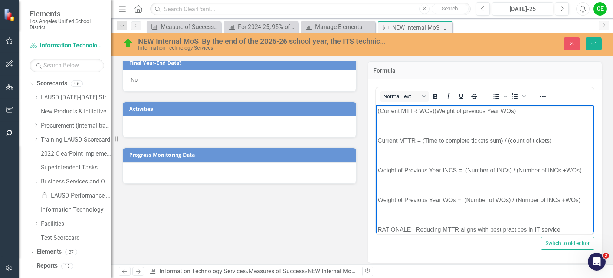
scroll to position [76, 0]
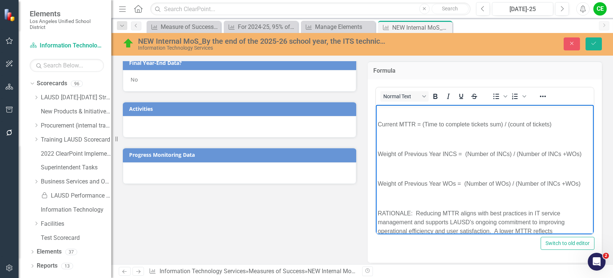
click at [388, 194] on p "Rich Text Area. Press ALT-0 for help." at bounding box center [484, 198] width 214 height 9
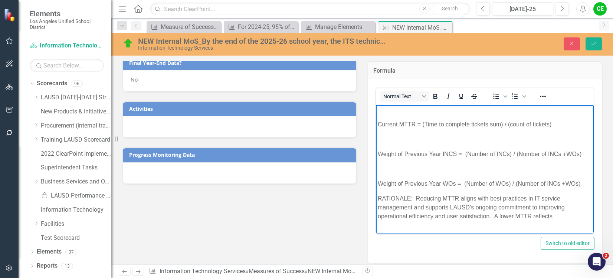
click at [560, 214] on p "RATIONALE: Reducing MTTR aligns with best practices in IT service management an…" at bounding box center [484, 207] width 214 height 27
click at [561, 217] on p "RATIONALE: Reducing MTTR aligns with best practices in IT service management an…" at bounding box center [484, 207] width 214 height 27
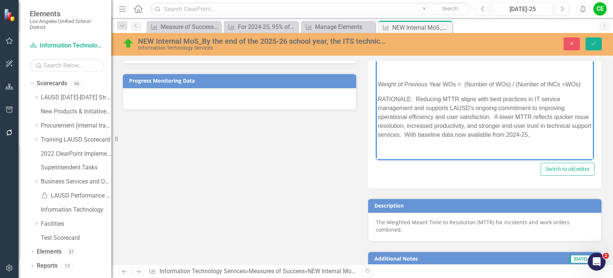
scroll to position [103, 0]
click at [577, 143] on p "RATIONALE: Reducing MTTR aligns with best practices in IT service management an…" at bounding box center [484, 119] width 214 height 53
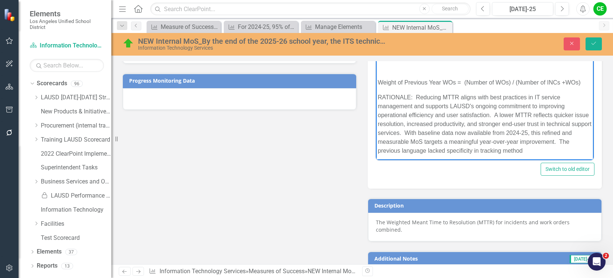
click at [583, 151] on p "RATIONALE: Reducing MTTR aligns with best practices in IT service management an…" at bounding box center [484, 124] width 214 height 62
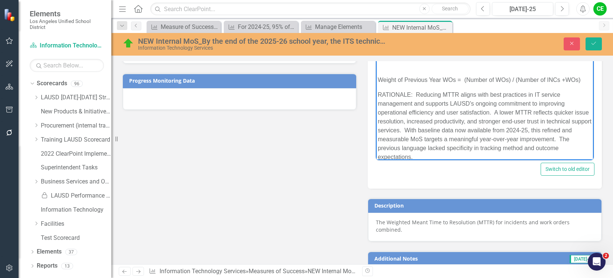
click at [458, 156] on p "RATIONALE: Reducing MTTR aligns with best practices in IT service management an…" at bounding box center [484, 125] width 214 height 71
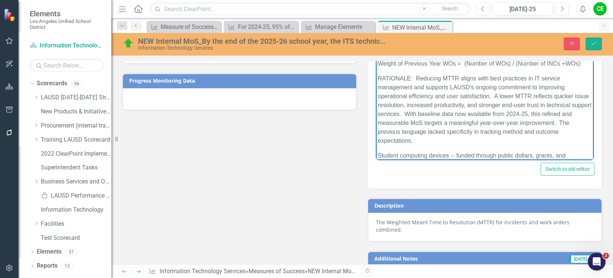
click at [571, 152] on p "Student computing devices -- funded through public dollars, grants, and" at bounding box center [484, 155] width 214 height 9
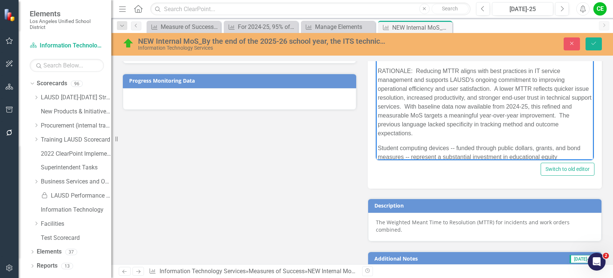
click at [568, 158] on p "Student computing devices -- funded through public dollars, grants, and bond me…" at bounding box center [484, 153] width 214 height 18
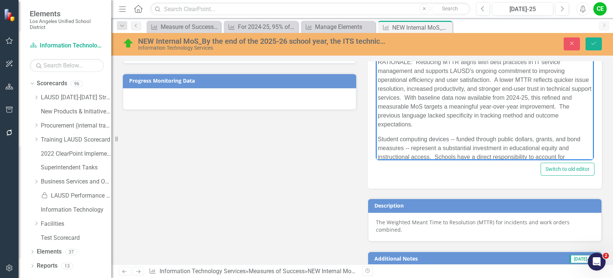
click at [575, 157] on p "Student computing devices -- funded through public dollars, grants, and bond me…" at bounding box center [484, 148] width 214 height 27
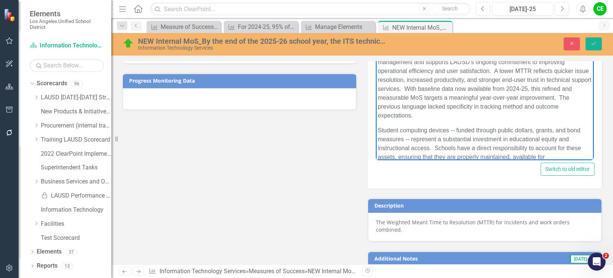
click at [554, 155] on p "Student computing devices -- funded through public dollars, grants, and bond me…" at bounding box center [484, 144] width 214 height 36
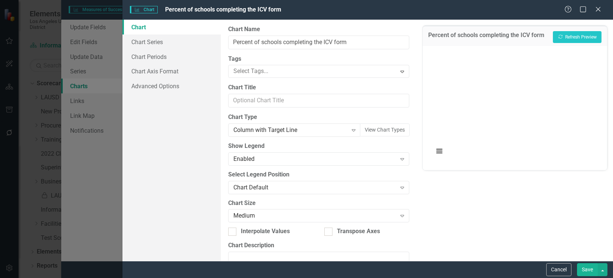
scroll to position [67, 0]
click at [334, 40] on input "Percent of schools completing the ICV form" at bounding box center [318, 43] width 181 height 14
drag, startPoint x: 352, startPoint y: 42, endPoint x: 227, endPoint y: 40, distance: 125.4
click at [227, 40] on div "From this page, you can define the name, type, and size of the chart. You can a…" at bounding box center [319, 140] width 196 height 241
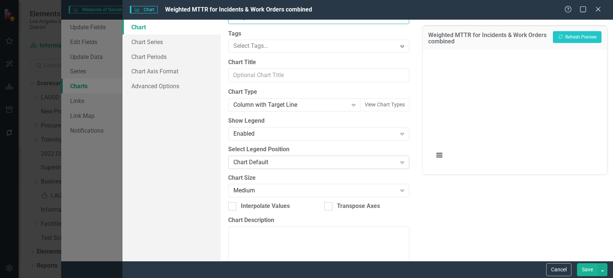
scroll to position [37, 0]
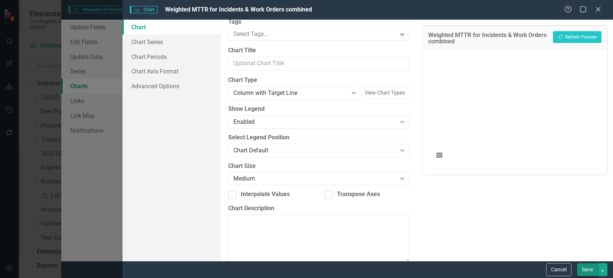
type input "Weighted MTTR for Incidents & Work Orders combined"
click at [589, 269] on button "Save" at bounding box center [587, 269] width 21 height 13
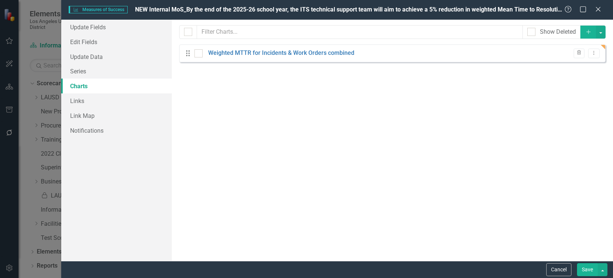
click at [585, 269] on button "Save" at bounding box center [587, 269] width 21 height 13
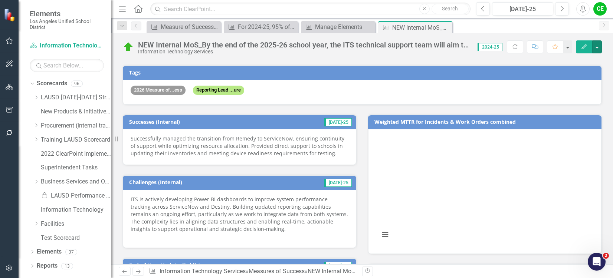
scroll to position [104, 0]
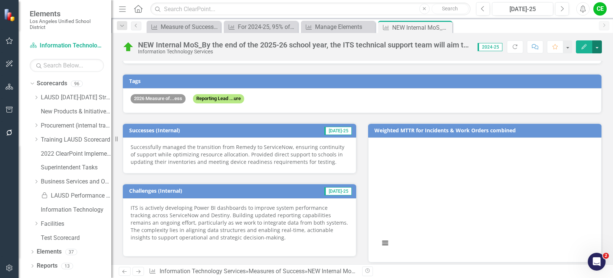
click at [600, 49] on button "button" at bounding box center [597, 46] width 10 height 13
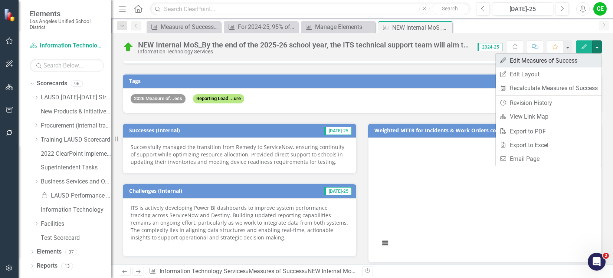
click at [543, 60] on link "Edit Edit Measures of Success" at bounding box center [548, 61] width 106 height 14
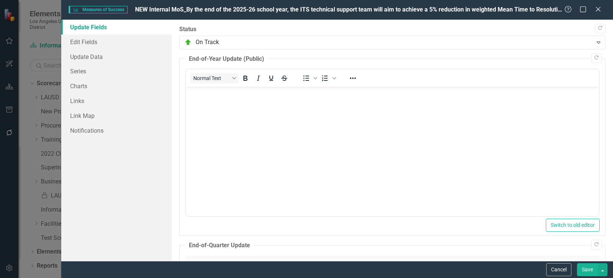
scroll to position [0, 0]
click at [82, 85] on link "Charts" at bounding box center [116, 86] width 110 height 15
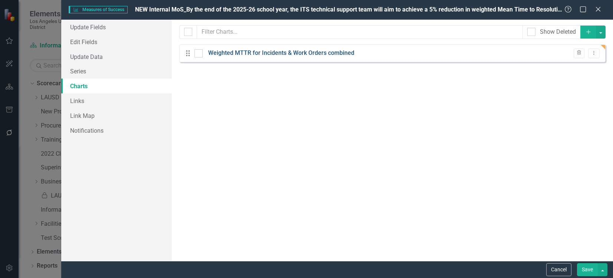
click at [302, 52] on link "Weighted MTTR for Incidents & Work Orders combined" at bounding box center [281, 53] width 146 height 9
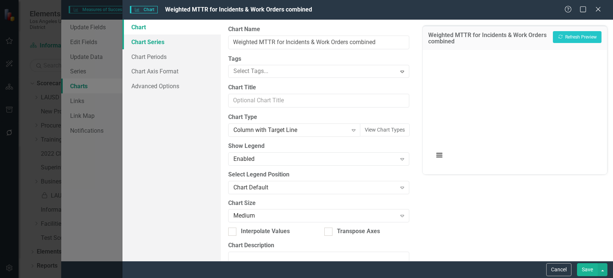
click at [148, 40] on link "Chart Series" at bounding box center [171, 41] width 98 height 15
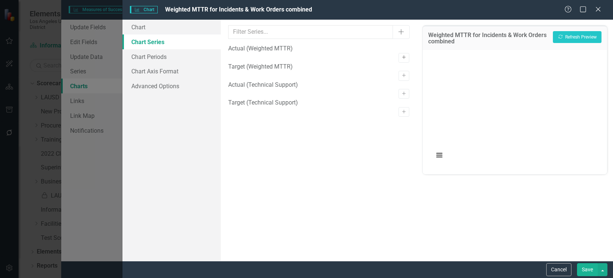
click at [401, 55] on icon "Activate" at bounding box center [404, 57] width 6 height 4
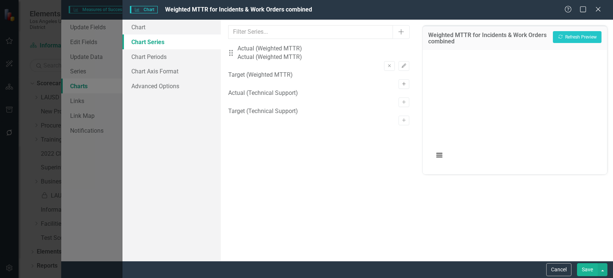
click at [402, 82] on icon "button" at bounding box center [404, 84] width 4 height 4
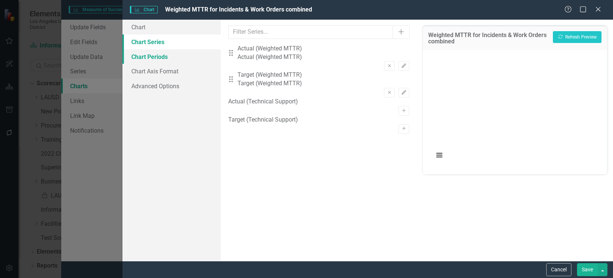
click at [162, 58] on link "Chart Periods" at bounding box center [171, 56] width 98 height 15
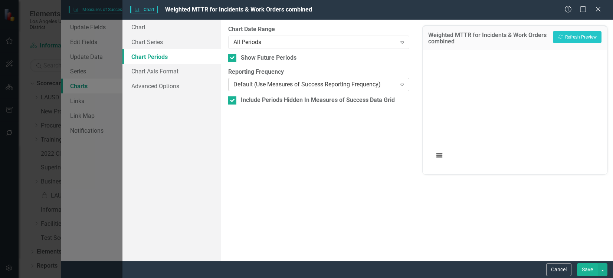
click at [400, 83] on icon "Expand" at bounding box center [401, 85] width 7 height 6
click at [389, 67] on div "From this tab, you define the periods you want included in the chart. For examp…" at bounding box center [319, 140] width 196 height 241
click at [161, 72] on link "Chart Axis Format" at bounding box center [171, 71] width 98 height 15
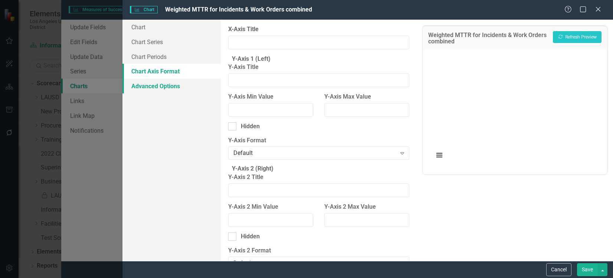
click at [160, 84] on link "Advanced Options" at bounding box center [171, 86] width 98 height 15
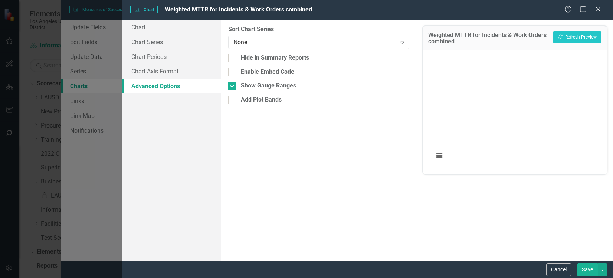
click at [585, 268] on button "Save" at bounding box center [587, 269] width 21 height 13
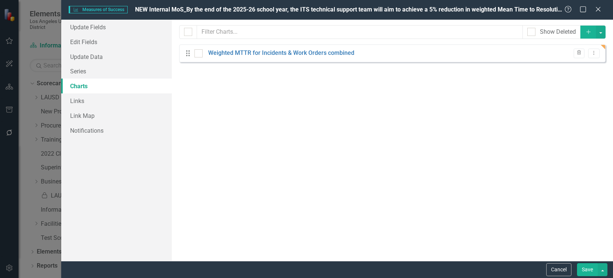
click at [584, 271] on button "Save" at bounding box center [587, 269] width 21 height 13
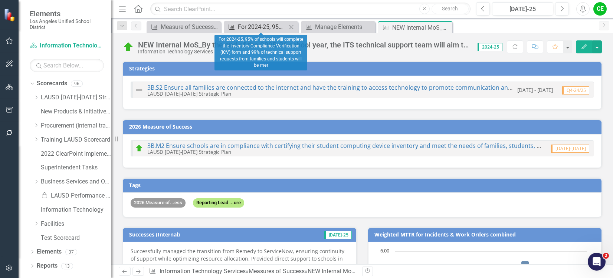
click at [265, 28] on div "For 2024-25, 95% of schools will complete the Inventory Compliance Verification…" at bounding box center [262, 26] width 49 height 9
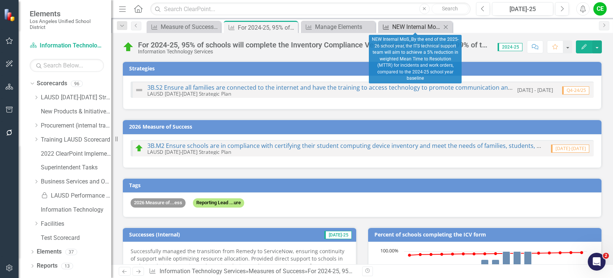
click at [416, 28] on div "NEW Internal MoS_By the end of the 2025-26 school year, the ITS technical suppo…" at bounding box center [416, 26] width 49 height 9
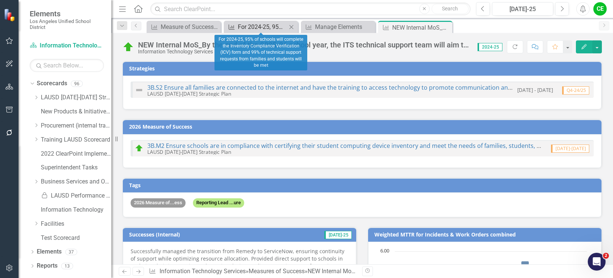
click at [271, 29] on div "For 2024-25, 95% of schools will complete the Inventory Compliance Verification…" at bounding box center [262, 26] width 49 height 9
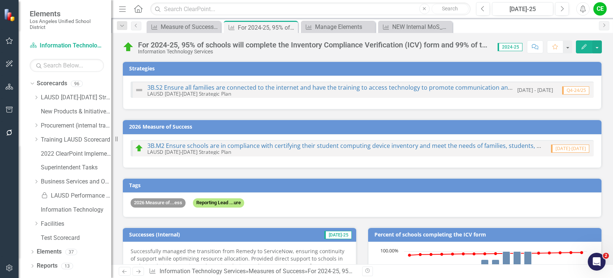
click at [249, 45] on div "For 2024-25, 95% of schools will complete the Inventory Compliance Verification…" at bounding box center [314, 45] width 352 height 8
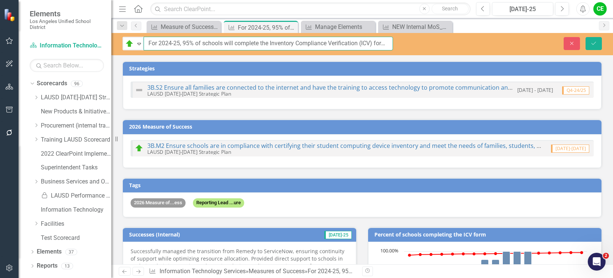
scroll to position [0, 205]
drag, startPoint x: 148, startPoint y: 43, endPoint x: 404, endPoint y: 36, distance: 256.7
click at [407, 42] on div "On Track Expand For 2024-25, 95% of schools will complete the Inventory Complia…" at bounding box center [361, 44] width 501 height 14
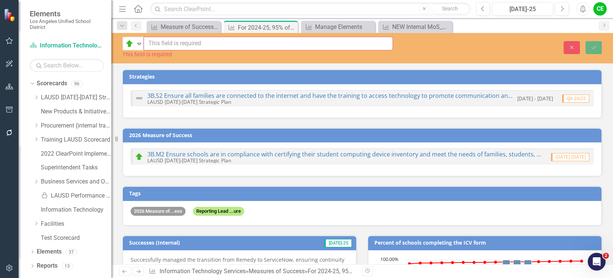
scroll to position [0, 0]
click at [161, 39] on input "text" at bounding box center [268, 44] width 249 height 14
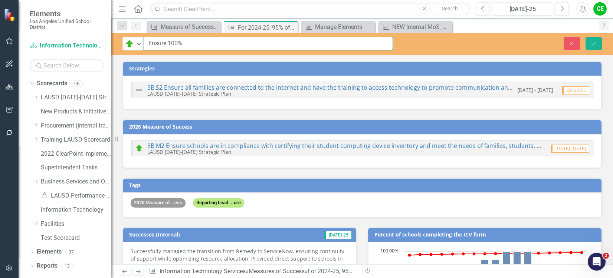
click at [148, 43] on input "Ensure 100%" at bounding box center [268, 44] width 249 height 14
click at [214, 42] on input "REVISED_Ensure 100%" at bounding box center [268, 44] width 249 height 14
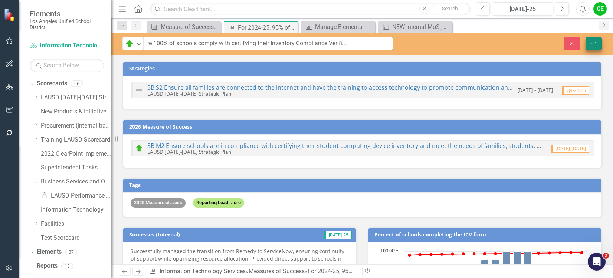
type input "REVISED_Ensure 100% of schools comply with certifying their Inventory Complianc…"
click at [593, 38] on button "Save" at bounding box center [593, 43] width 16 height 13
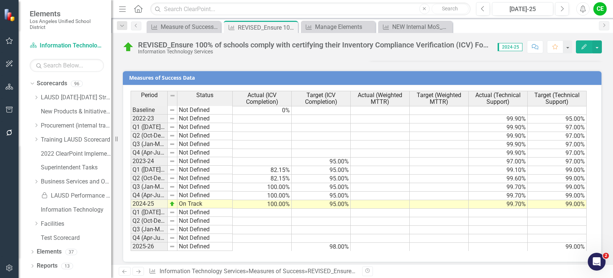
scroll to position [572, 0]
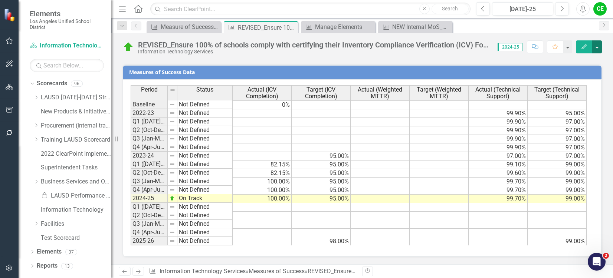
click at [599, 49] on button "button" at bounding box center [597, 46] width 10 height 13
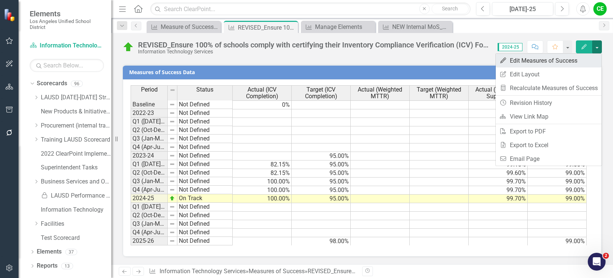
click at [562, 56] on link "Edit Edit Measures of Success" at bounding box center [548, 61] width 106 height 14
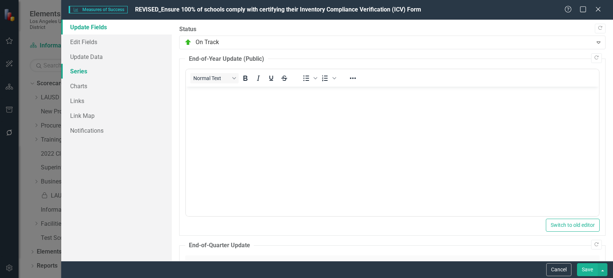
scroll to position [0, 0]
click at [81, 72] on link "Series" at bounding box center [116, 71] width 110 height 15
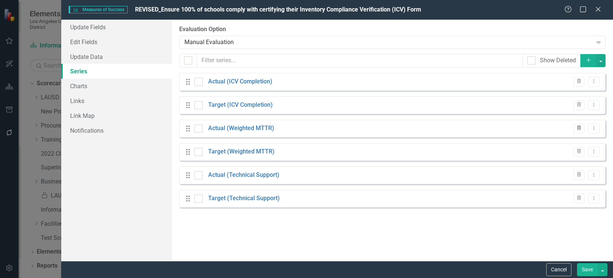
click at [578, 128] on icon "Trash" at bounding box center [579, 128] width 6 height 4
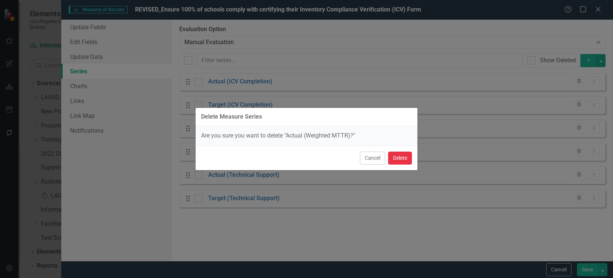
click at [400, 160] on button "Delete" at bounding box center [400, 158] width 24 height 13
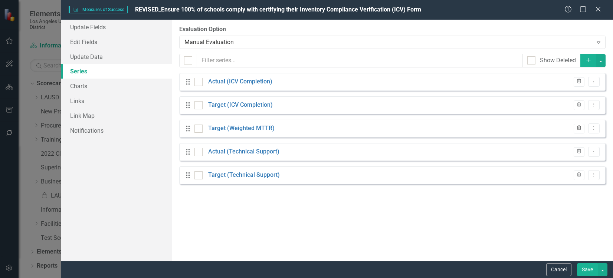
click at [579, 128] on icon "Trash" at bounding box center [579, 128] width 6 height 4
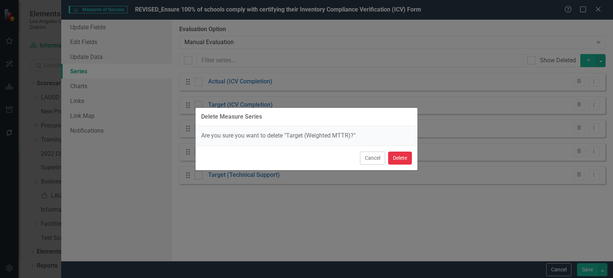
click at [402, 155] on button "Delete" at bounding box center [400, 158] width 24 height 13
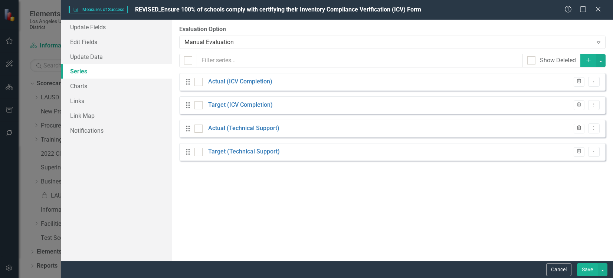
click at [580, 128] on icon "Trash" at bounding box center [579, 128] width 6 height 4
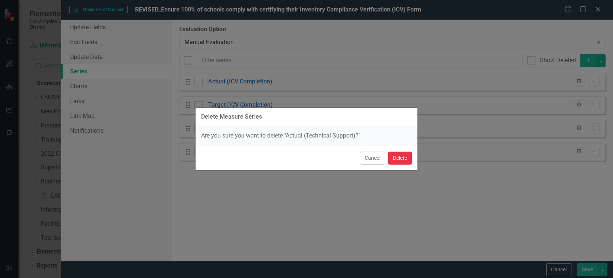
click at [398, 159] on button "Delete" at bounding box center [400, 158] width 24 height 13
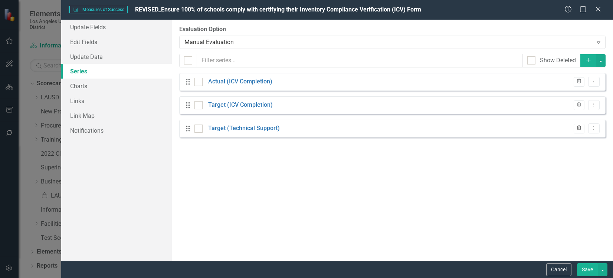
click at [577, 127] on icon "Trash" at bounding box center [579, 128] width 6 height 4
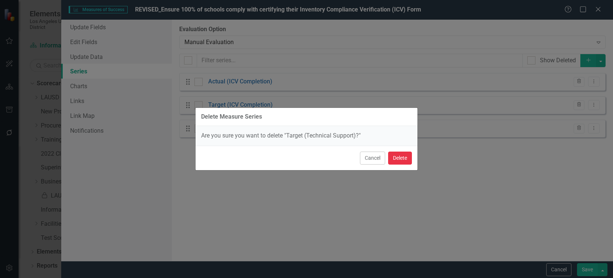
click at [406, 153] on button "Delete" at bounding box center [400, 158] width 24 height 13
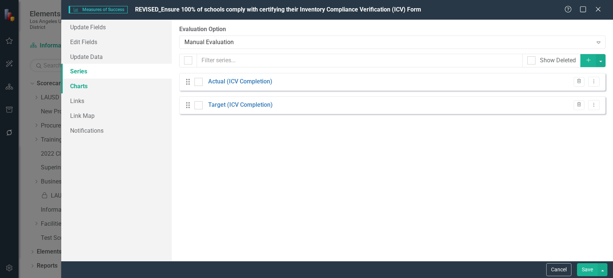
click at [75, 85] on link "Charts" at bounding box center [116, 86] width 110 height 15
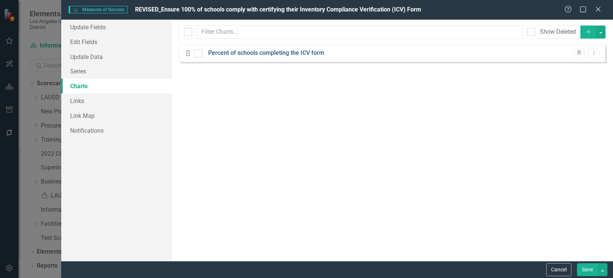
click at [298, 50] on link "Percent of schools completing the ICV form" at bounding box center [266, 53] width 116 height 9
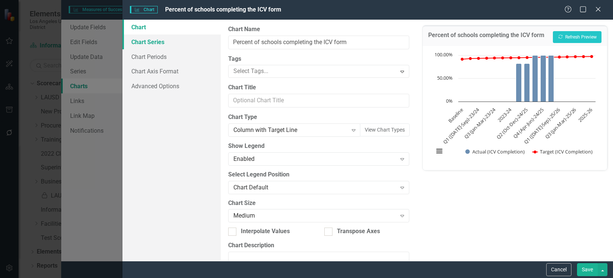
click at [158, 44] on link "Chart Series" at bounding box center [171, 41] width 98 height 15
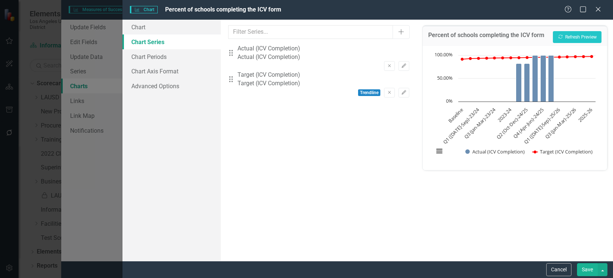
click at [585, 270] on button "Save" at bounding box center [587, 269] width 21 height 13
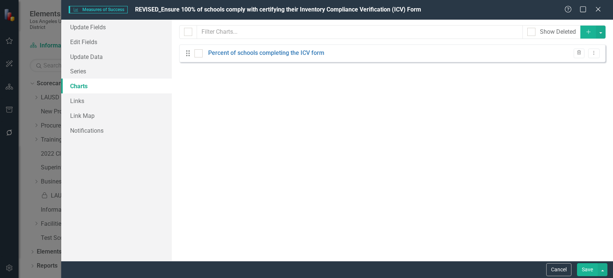
click at [581, 268] on button "Save" at bounding box center [587, 269] width 21 height 13
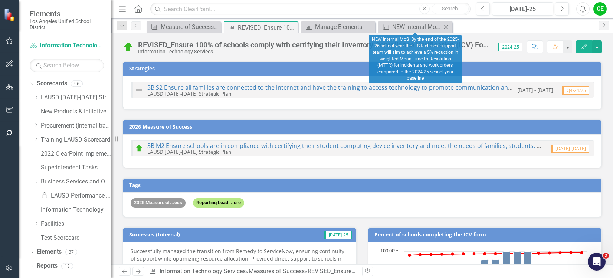
click at [445, 26] on icon "Close" at bounding box center [445, 27] width 7 height 6
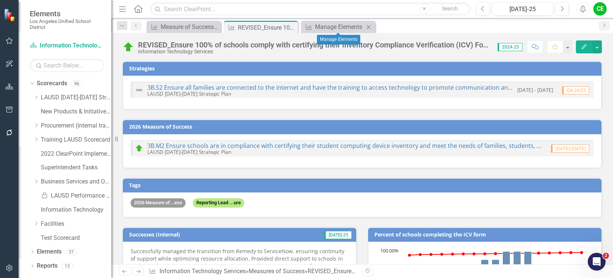
click at [368, 25] on icon "Close" at bounding box center [368, 27] width 7 height 6
click at [293, 26] on icon at bounding box center [291, 28] width 4 height 4
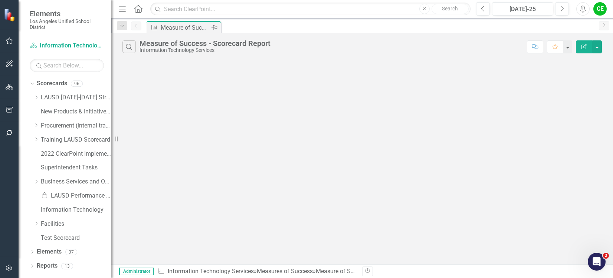
click at [191, 27] on div "Measure of Success - Scorecard Report" at bounding box center [185, 27] width 49 height 9
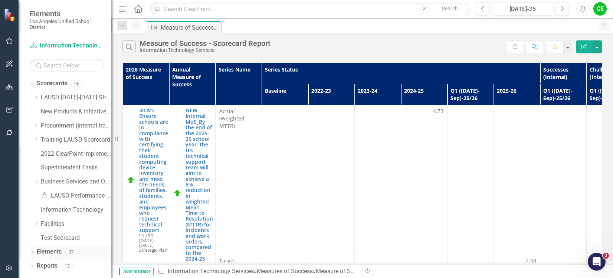
click at [52, 248] on link "Elements" at bounding box center [49, 252] width 25 height 9
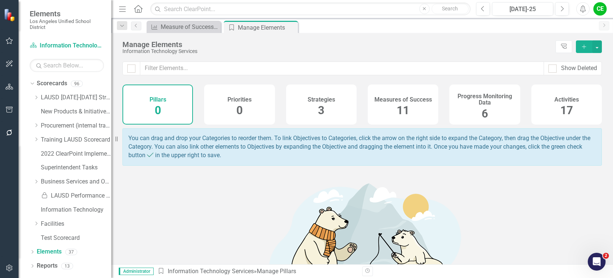
click at [406, 107] on div "Measures of Success 11" at bounding box center [402, 105] width 70 height 40
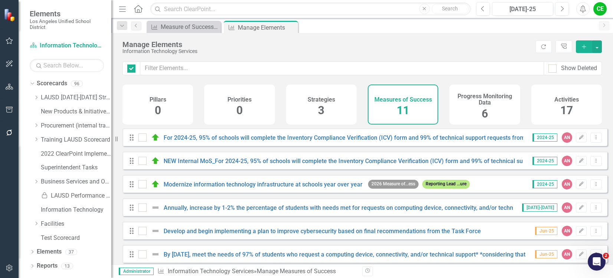
checkbox input "false"
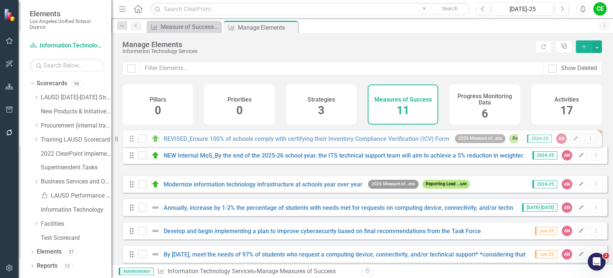
drag, startPoint x: 132, startPoint y: 168, endPoint x: 132, endPoint y: 140, distance: 27.8
click at [132, 140] on div "Drag NEW Internal MoS_By the end of the 2025-26 school year, the ITS technical …" at bounding box center [364, 253] width 485 height 251
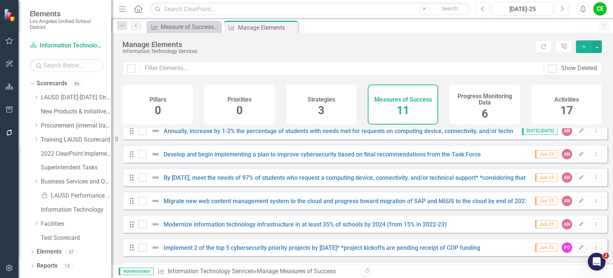
scroll to position [15, 0]
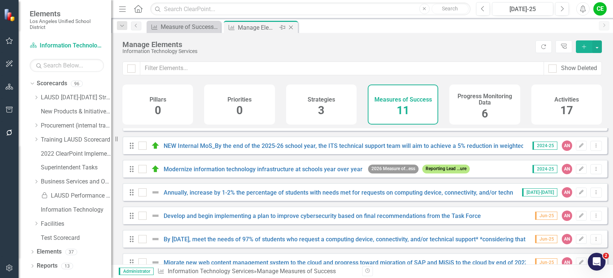
click at [291, 25] on icon "Close" at bounding box center [290, 27] width 7 height 6
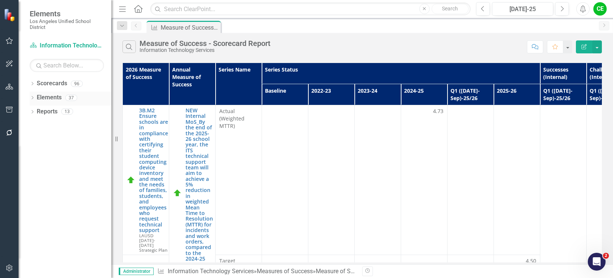
click at [50, 95] on link "Elements" at bounding box center [49, 97] width 25 height 9
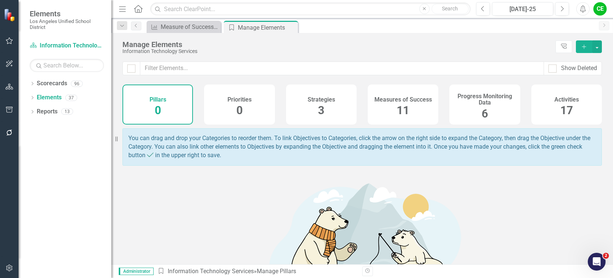
click at [404, 103] on div "11" at bounding box center [402, 111] width 13 height 16
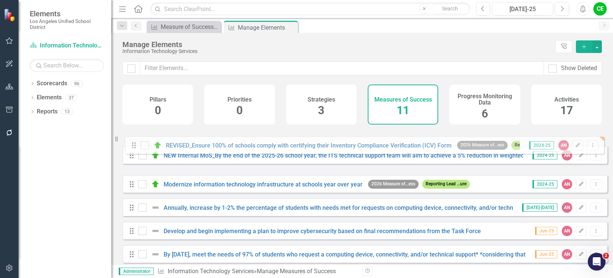
drag, startPoint x: 131, startPoint y: 168, endPoint x: 133, endPoint y: 146, distance: 21.3
click at [133, 146] on div "Drag NEW Internal MoS_By the end of the 2025-26 school year, the ITS technical …" at bounding box center [364, 253] width 485 height 251
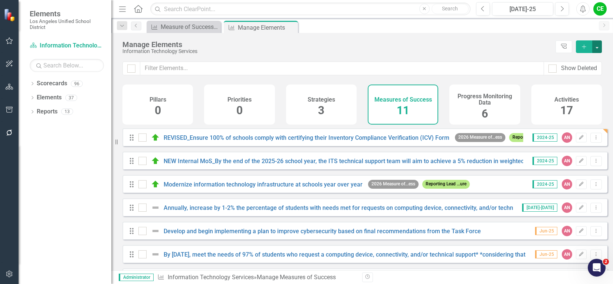
click at [599, 46] on button "button" at bounding box center [597, 46] width 10 height 13
click at [518, 47] on div "Manage Elements" at bounding box center [336, 44] width 429 height 8
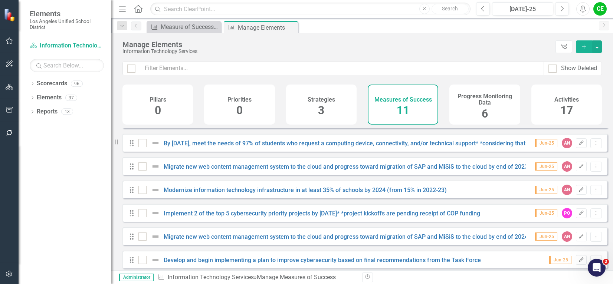
scroll to position [121, 0]
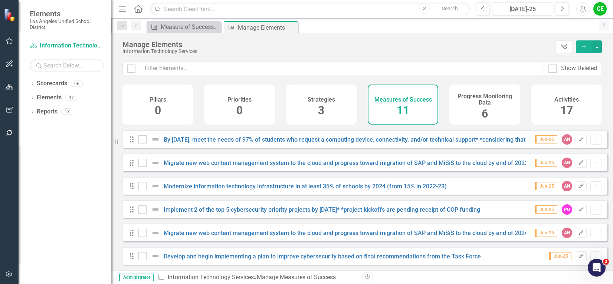
click at [348, 46] on div "Manage Elements" at bounding box center [336, 44] width 429 height 8
click at [196, 25] on div "Measure of Success - Scorecard Report" at bounding box center [185, 26] width 49 height 9
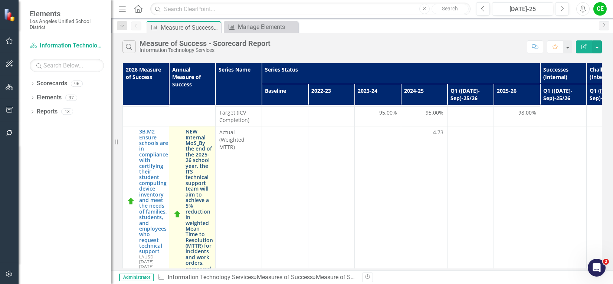
scroll to position [222, 0]
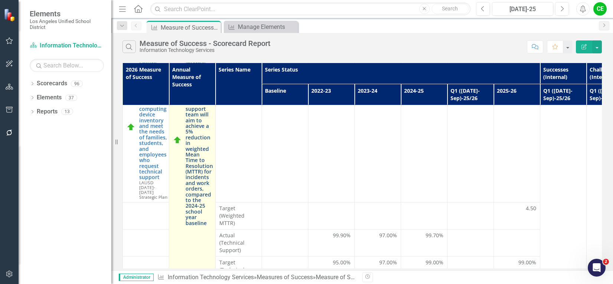
click at [202, 152] on link "NEW Internal MoS_By the end of the 2025-26 school year, the ITS technical suppo…" at bounding box center [198, 140] width 27 height 171
